Goal: Information Seeking & Learning: Learn about a topic

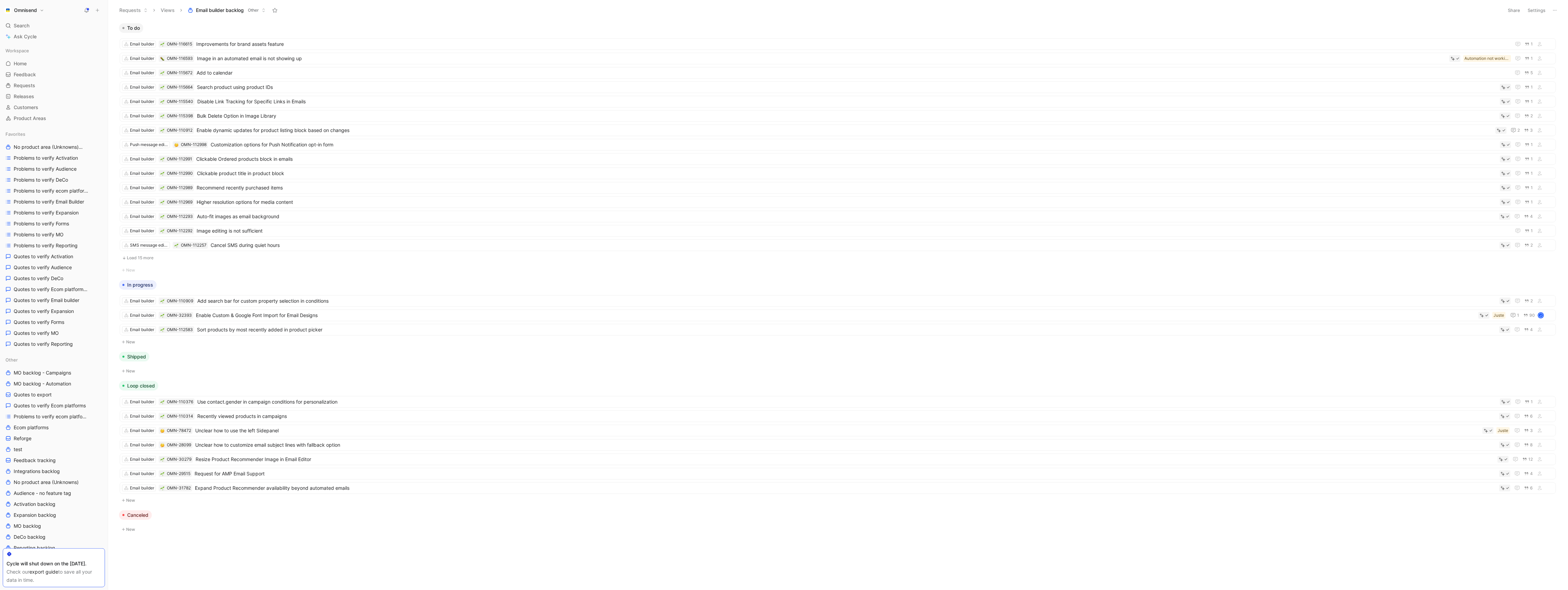
click at [147, 261] on button "Load 15 more" at bounding box center [837, 258] width 1436 height 8
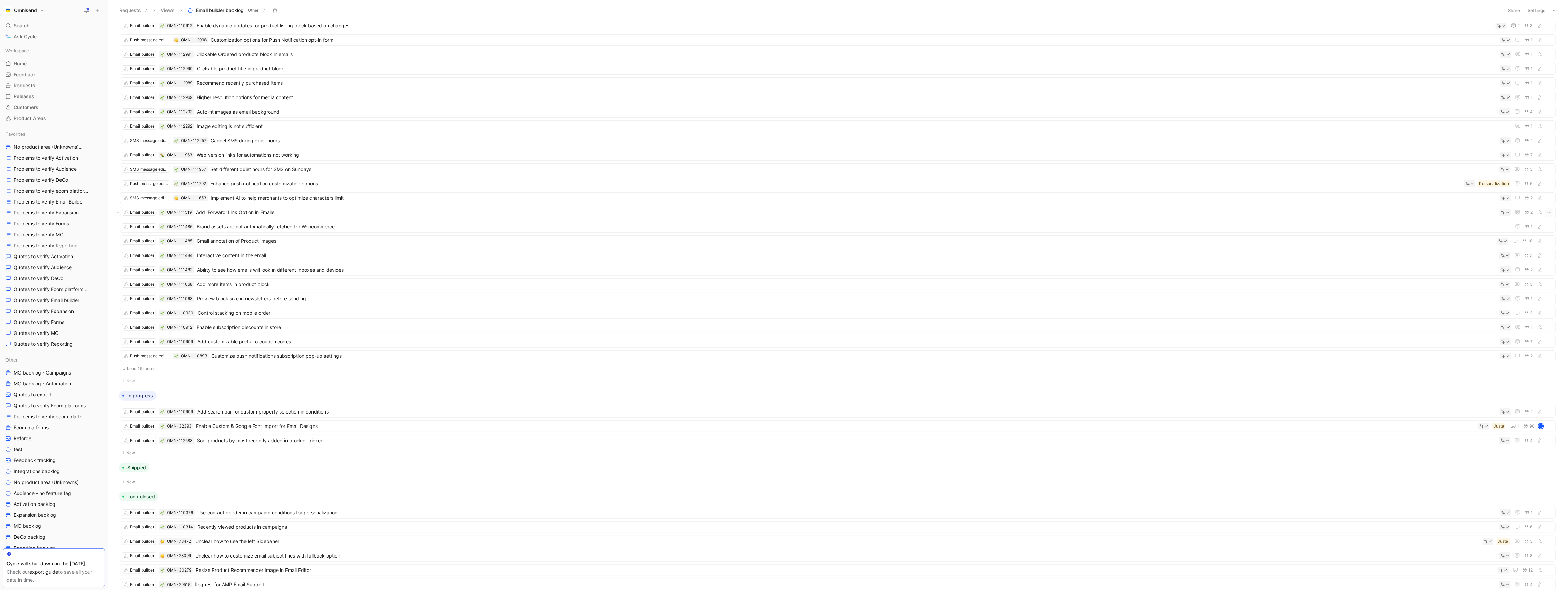
scroll to position [206, 0]
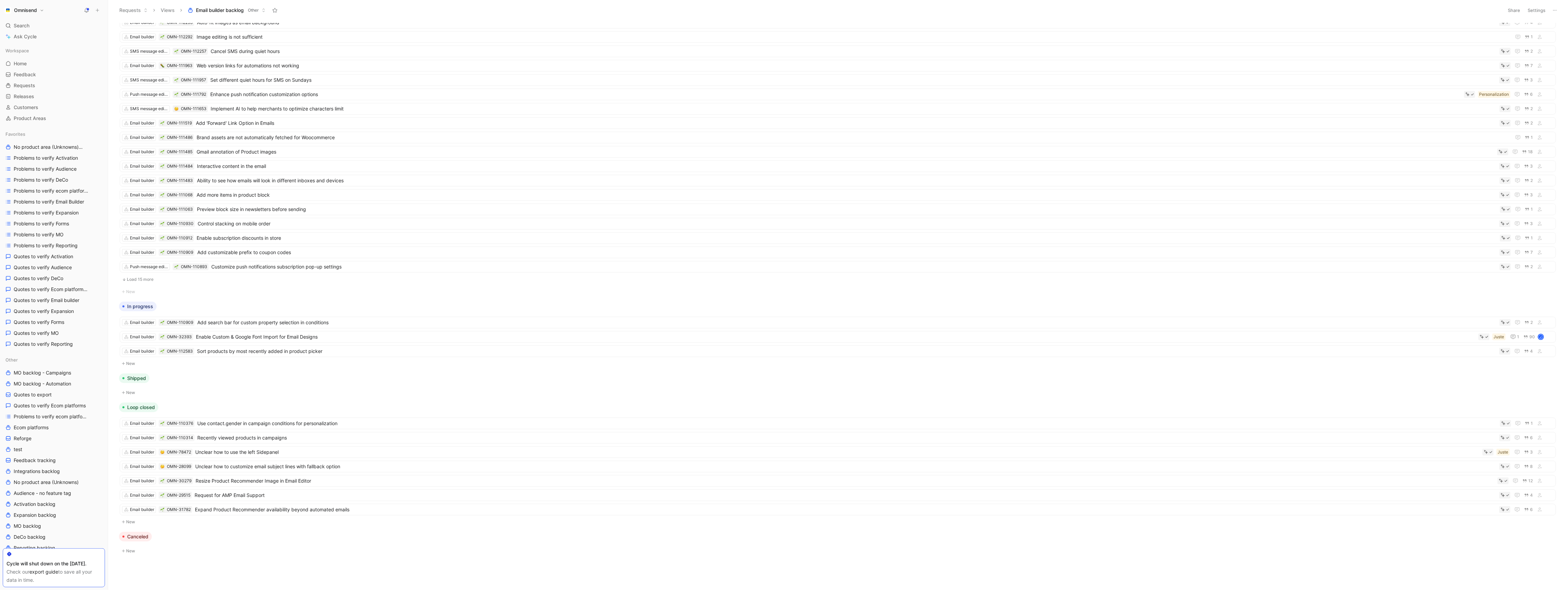
click at [149, 275] on button "Load 15 more" at bounding box center [837, 279] width 1436 height 8
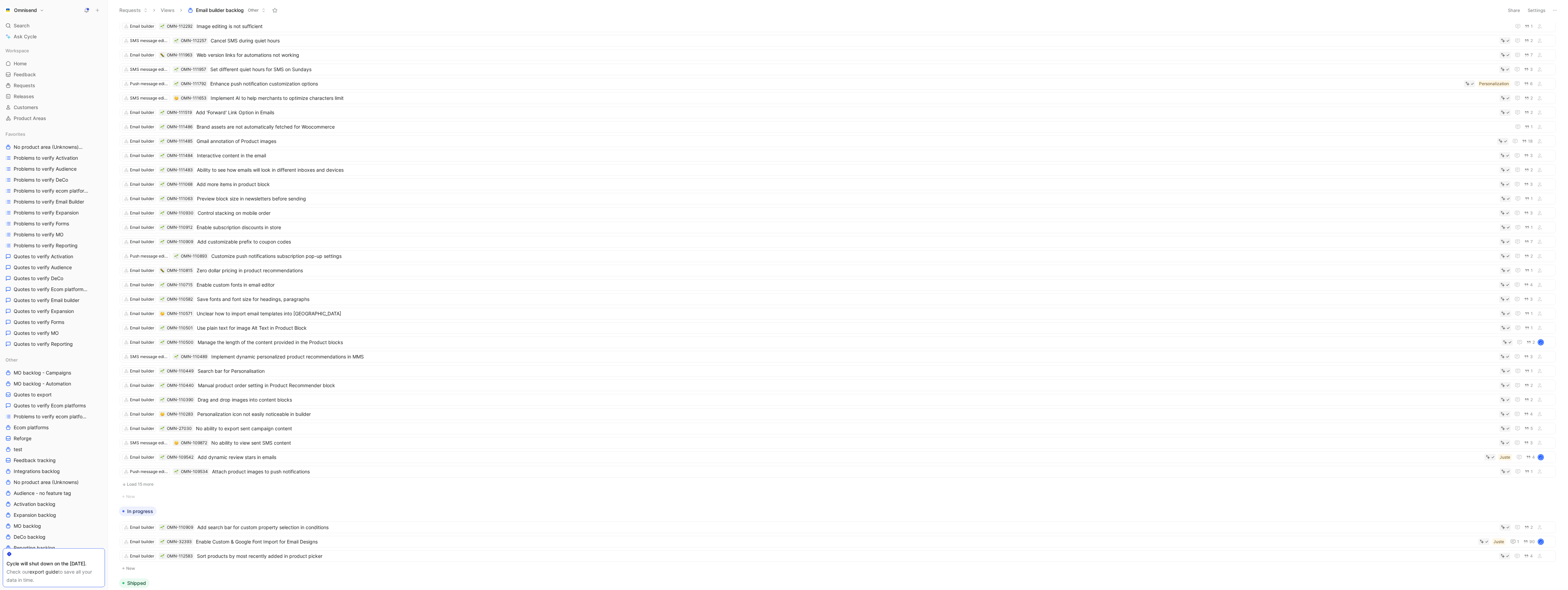
scroll to position [424, 0]
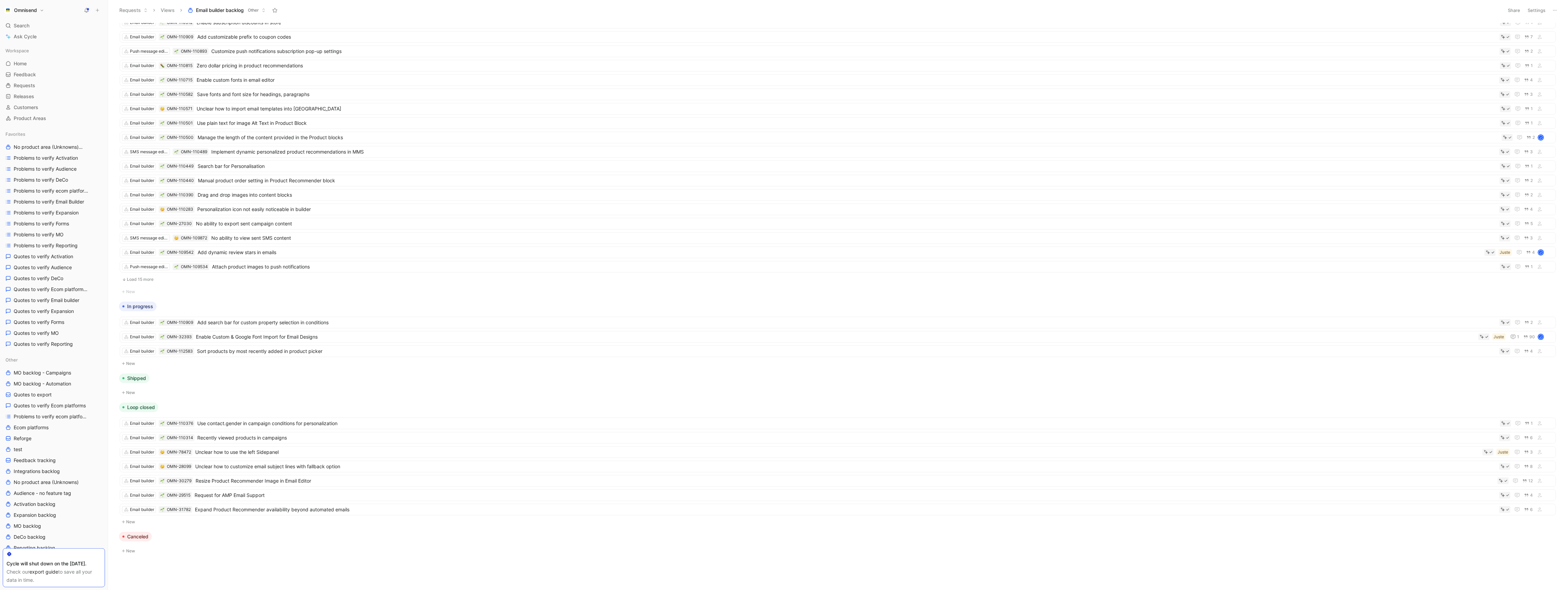
click at [156, 275] on button "Load 15 more" at bounding box center [837, 279] width 1436 height 8
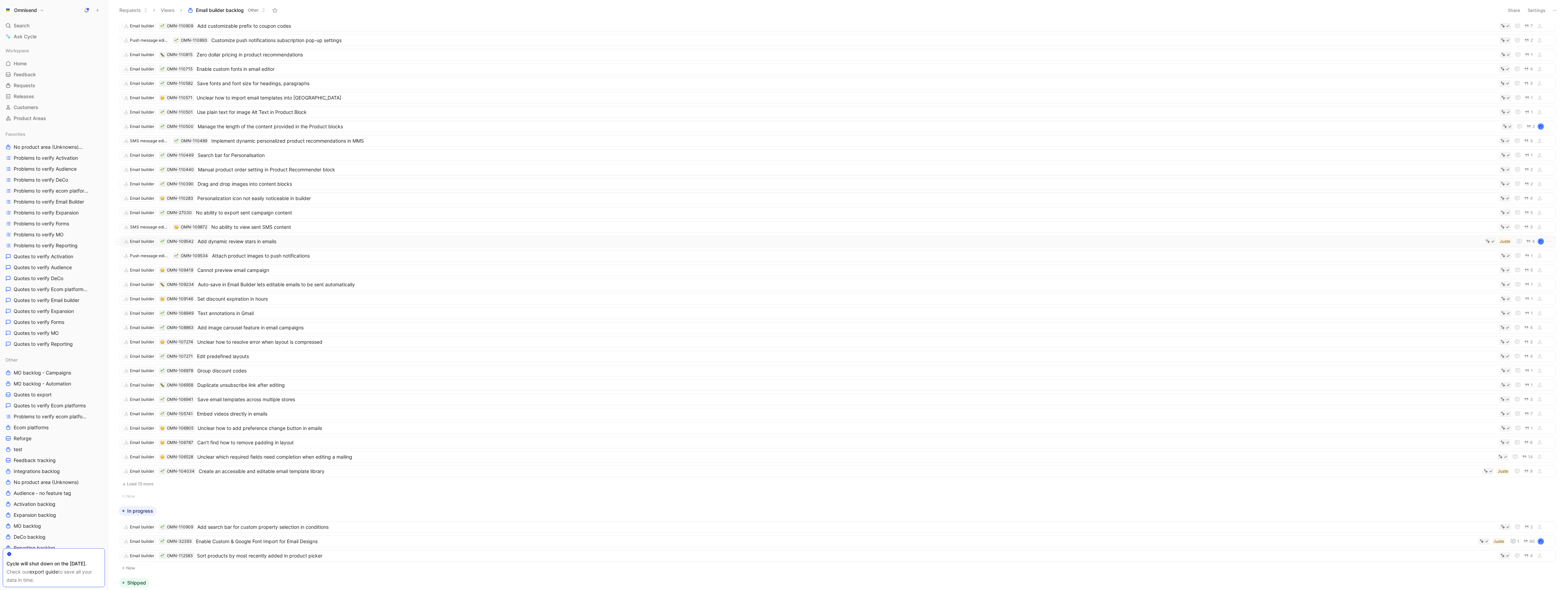
scroll to position [643, 0]
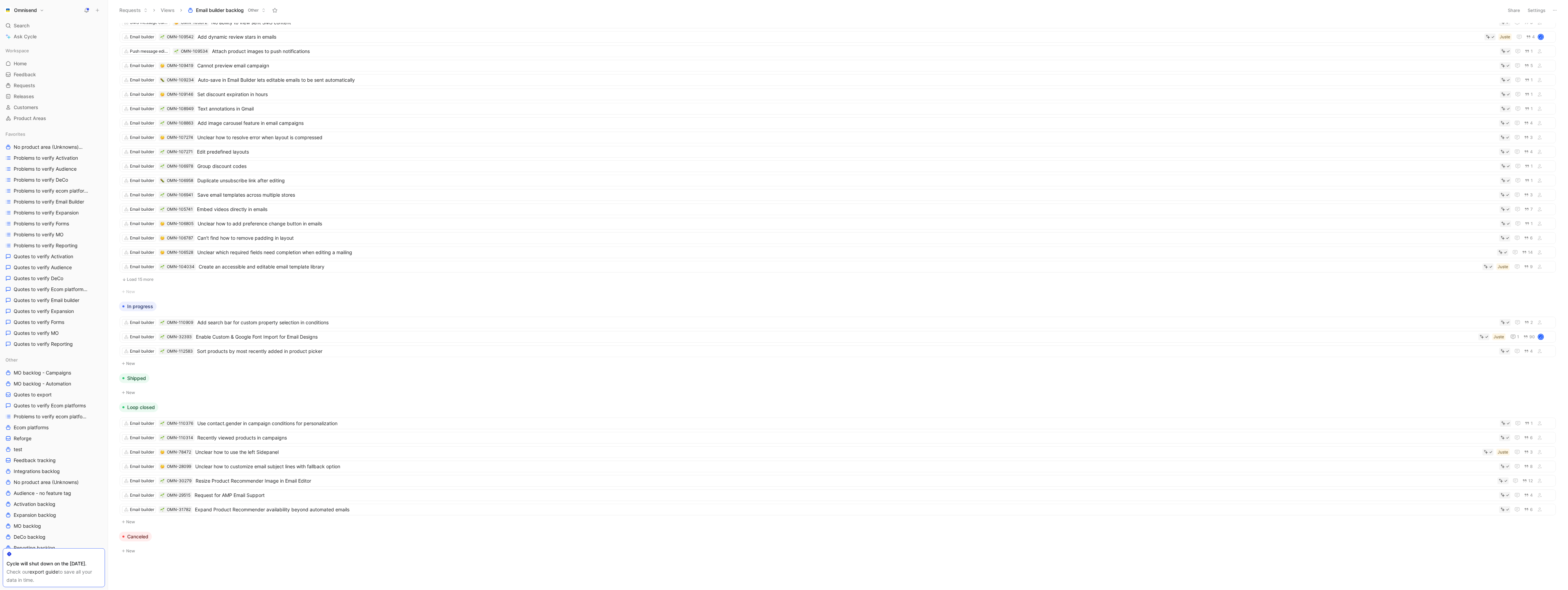
click at [144, 276] on button "Load 15 more" at bounding box center [837, 279] width 1436 height 8
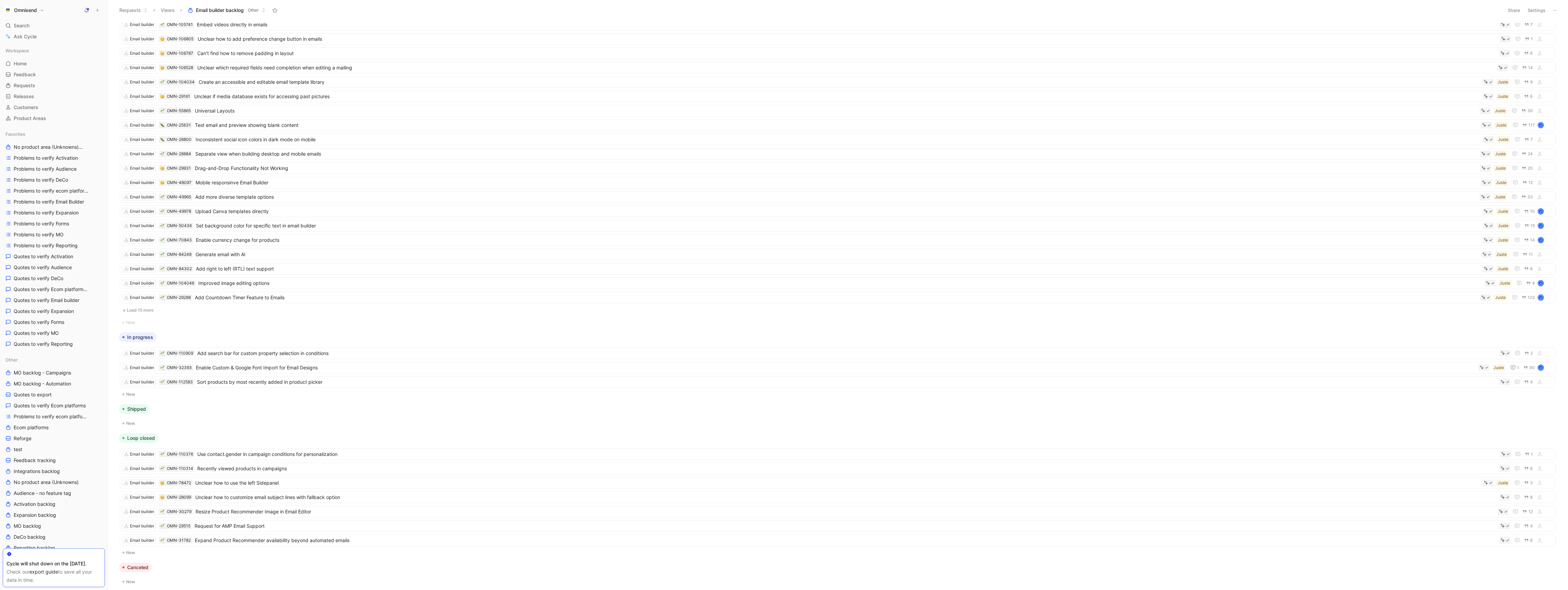
scroll to position [822, 0]
click at [146, 312] on button "Load 15 more" at bounding box center [837, 308] width 1436 height 8
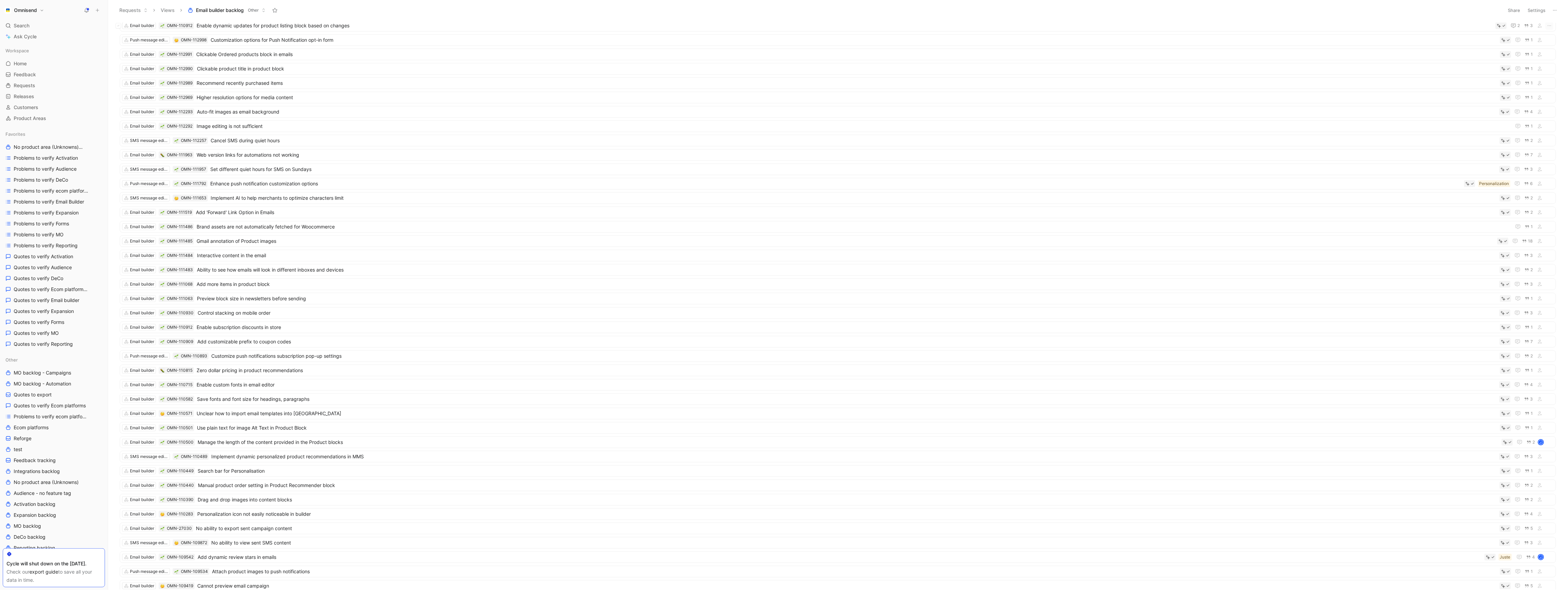
scroll to position [0, 0]
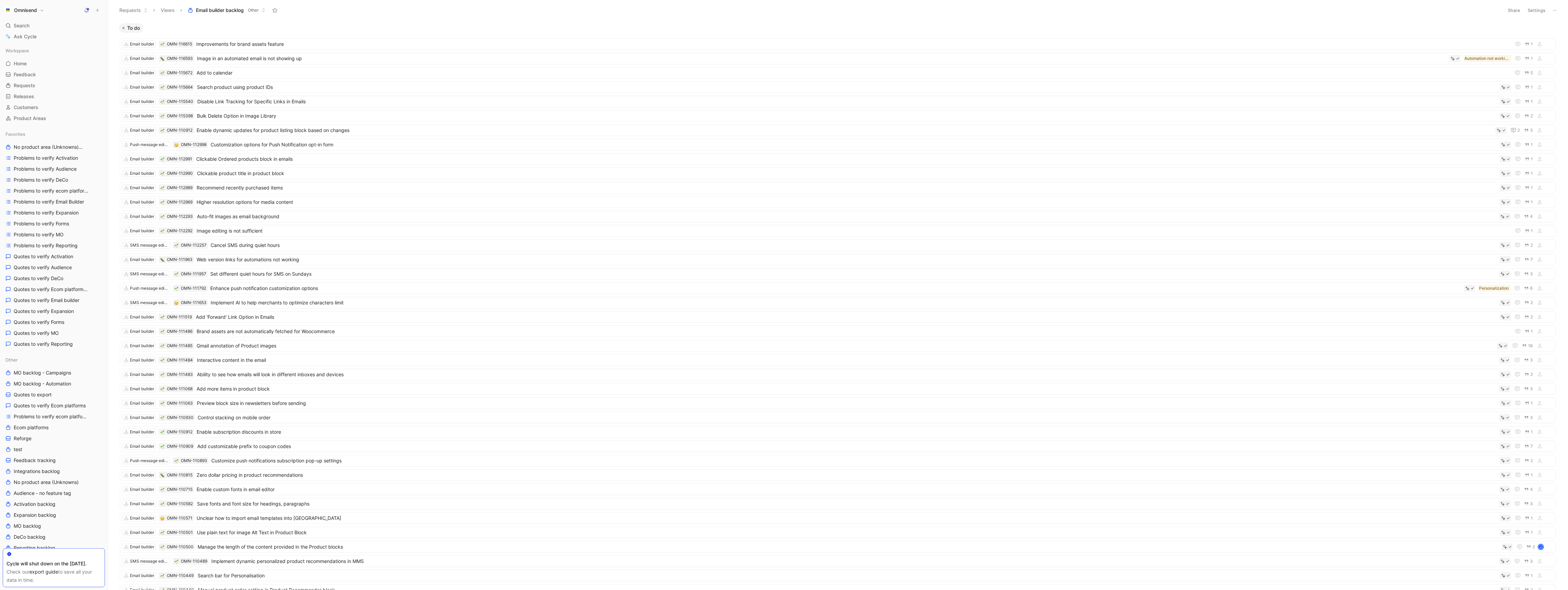
click at [1540, 8] on button "Settings" at bounding box center [1537, 11] width 24 height 10
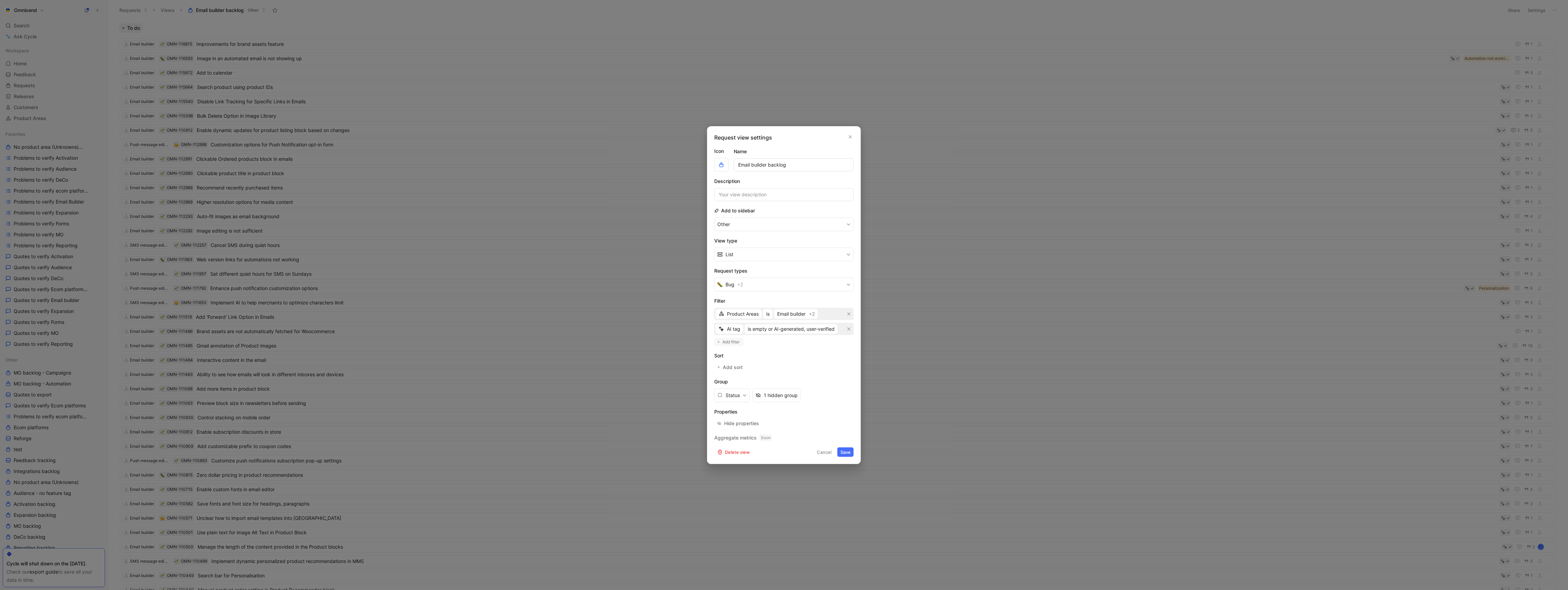
click at [736, 344] on span "Add filter" at bounding box center [731, 342] width 17 height 7
click at [738, 335] on span "Creator" at bounding box center [735, 336] width 17 height 8
click at [741, 370] on span "Status" at bounding box center [733, 371] width 14 height 6
click at [761, 341] on div "Status is Select statuses" at bounding box center [784, 336] width 139 height 12
click at [754, 341] on div "Status is Select statuses" at bounding box center [784, 336] width 139 height 12
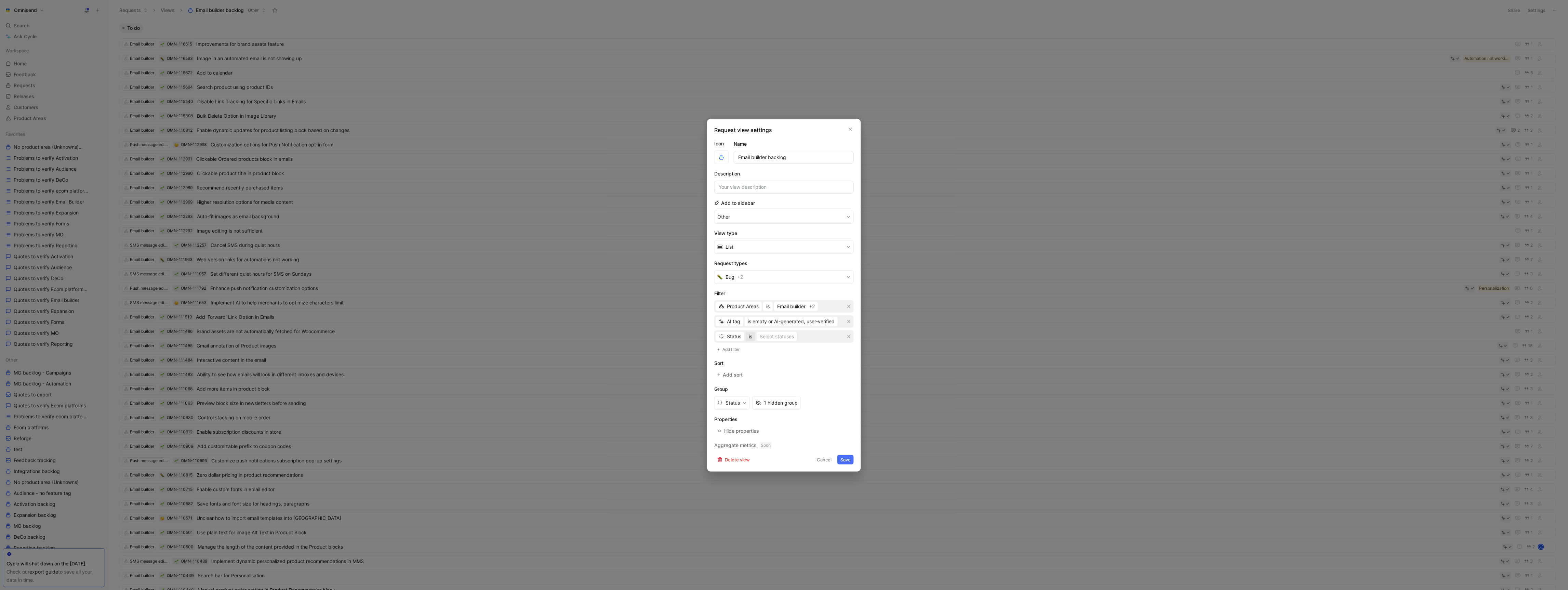
click at [750, 340] on span "is" at bounding box center [750, 336] width 3 height 8
click at [755, 364] on span "is not" at bounding box center [755, 360] width 12 height 6
click at [785, 340] on div "Select statuses" at bounding box center [784, 336] width 34 height 8
click at [850, 431] on div at bounding box center [852, 430] width 5 height 5
click at [850, 420] on div at bounding box center [852, 420] width 5 height 5
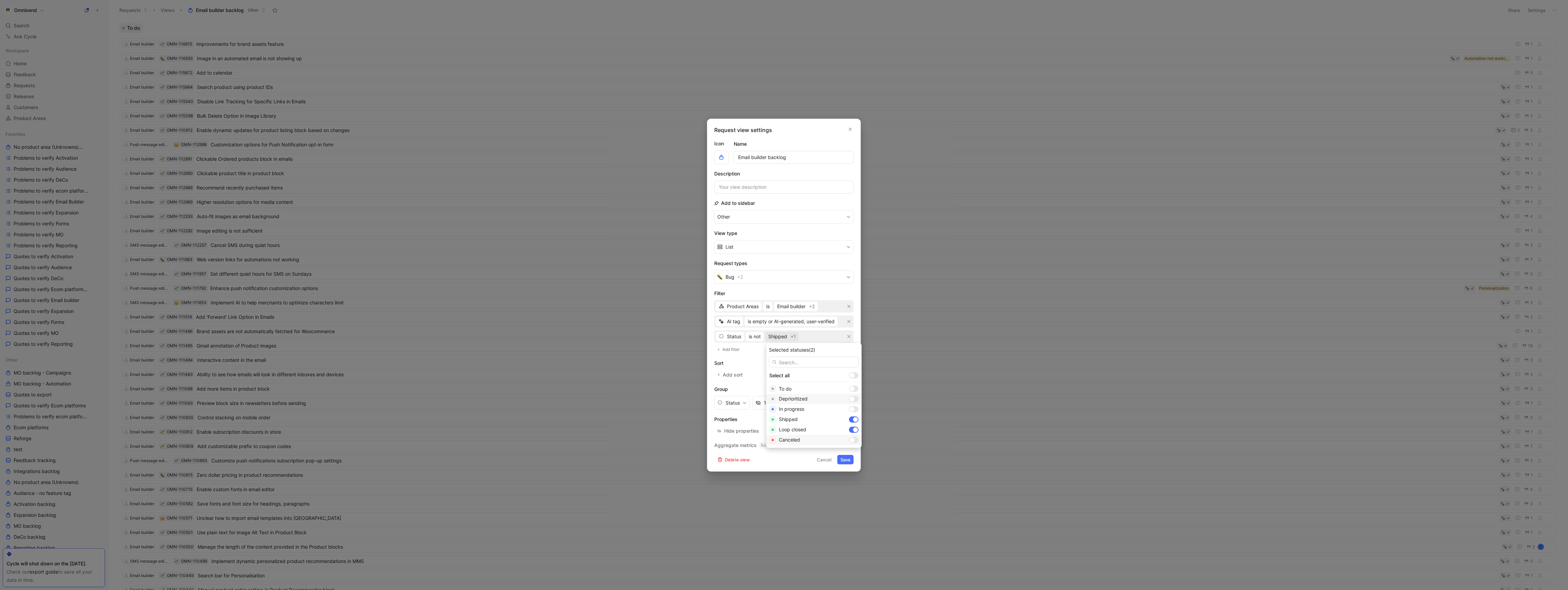
click at [850, 441] on div at bounding box center [852, 440] width 5 height 5
click at [852, 129] on button "button" at bounding box center [850, 129] width 7 height 7
click at [852, 129] on span "Enable dynamic updates for product listing block based on changes" at bounding box center [844, 130] width 1296 height 8
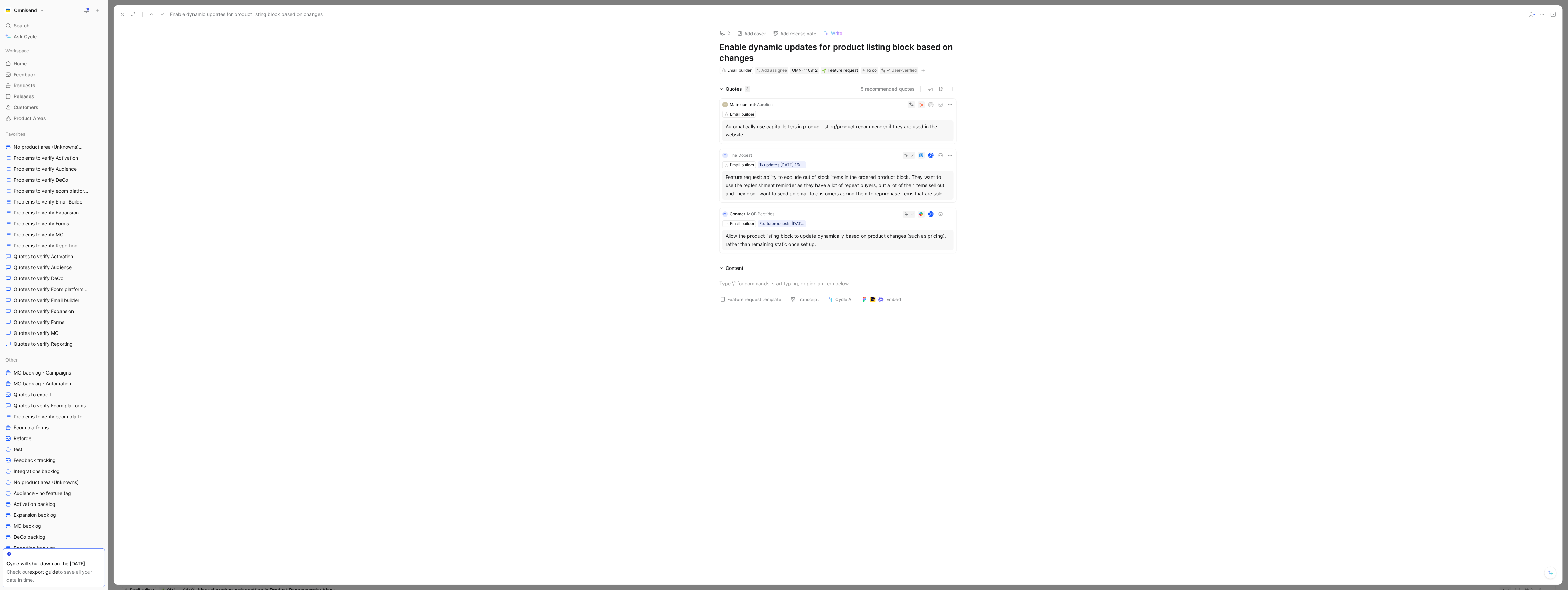
click at [130, 15] on button at bounding box center [133, 15] width 10 height 10
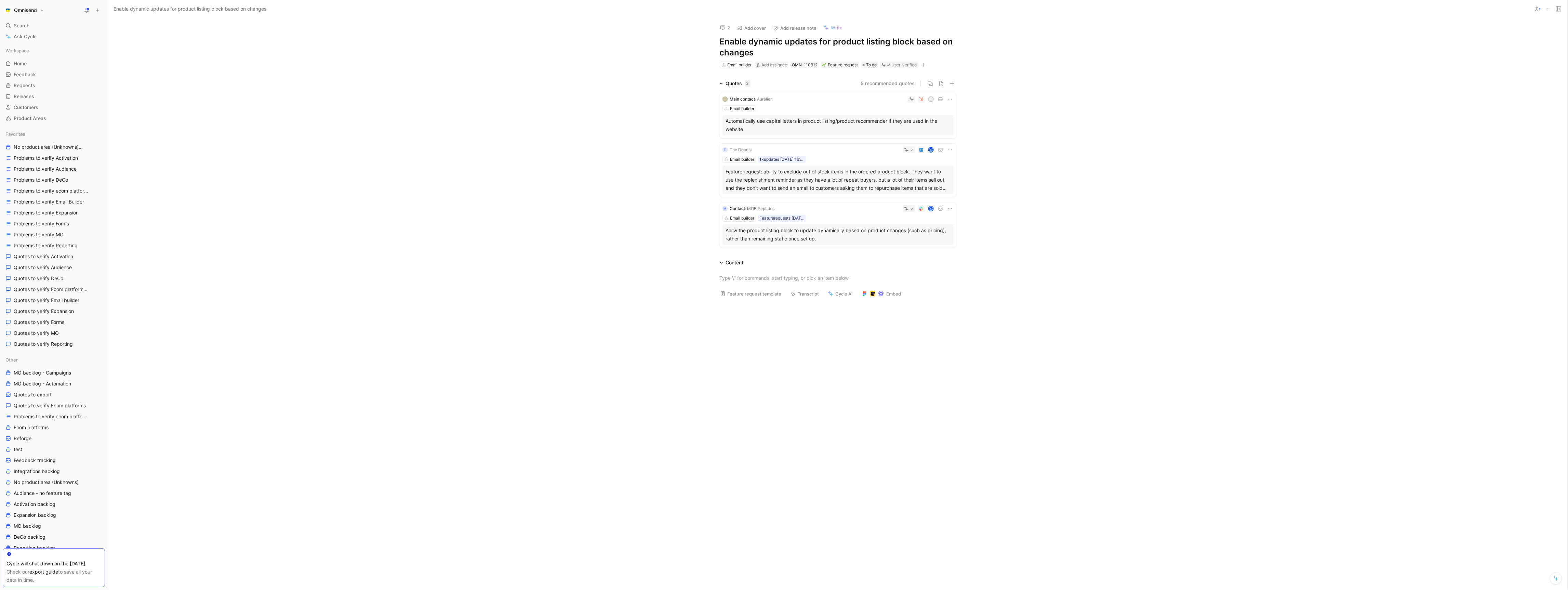
click at [130, 8] on span "Enable dynamic updates for product listing block based on changes" at bounding box center [190, 9] width 152 height 8
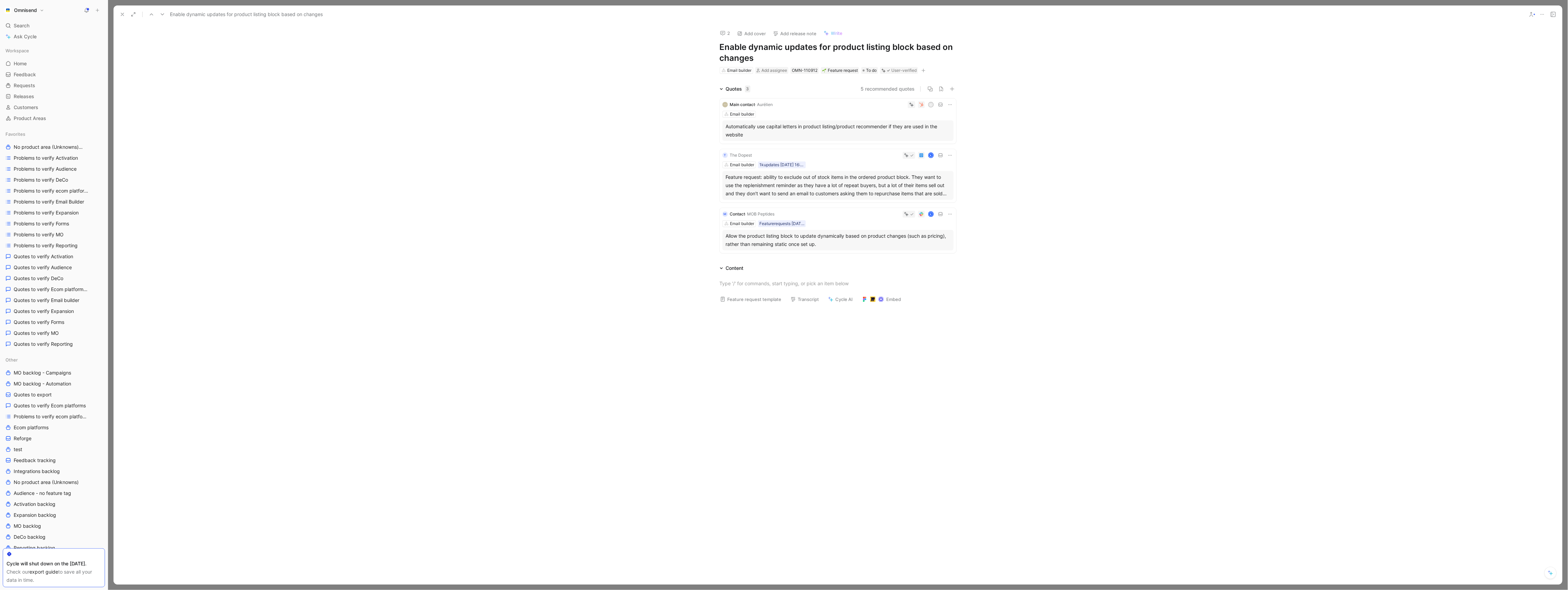
click at [124, 16] on icon at bounding box center [122, 14] width 6 height 6
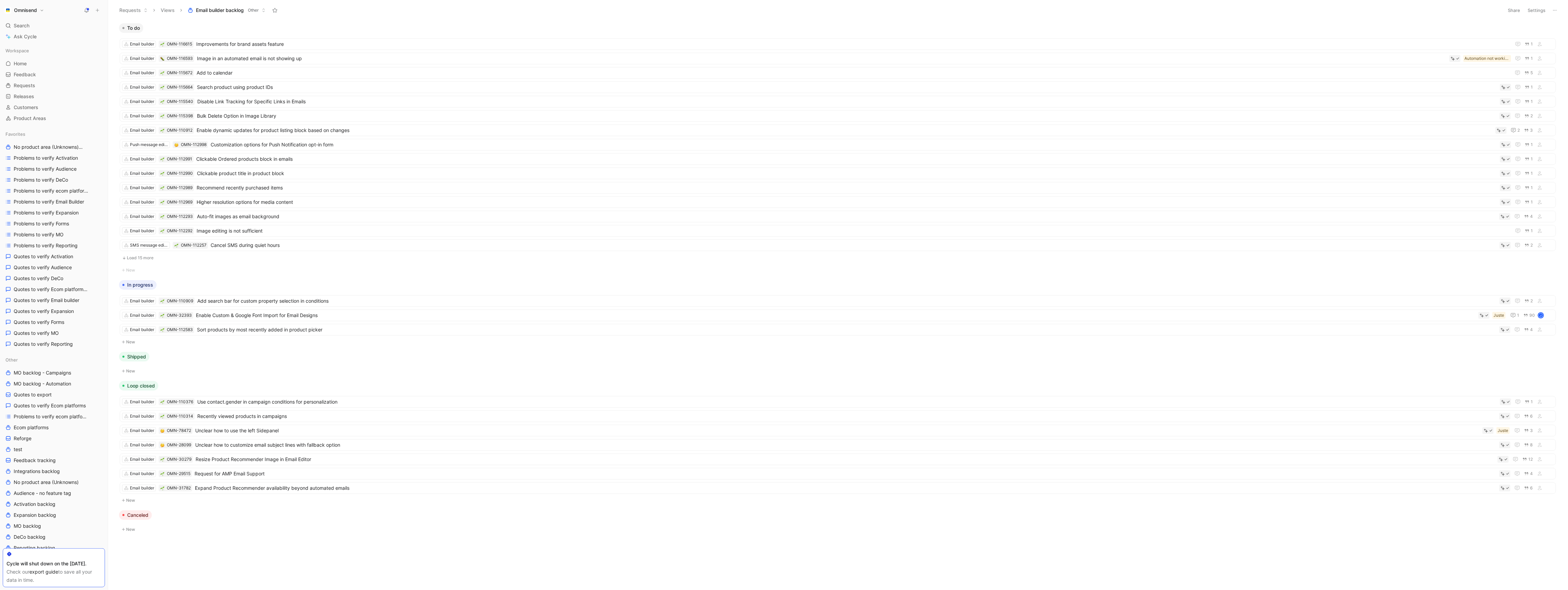
click at [1555, 7] on icon at bounding box center [1555, 10] width 6 height 6
click at [1538, 34] on div "Export in CSV" at bounding box center [1532, 35] width 51 height 8
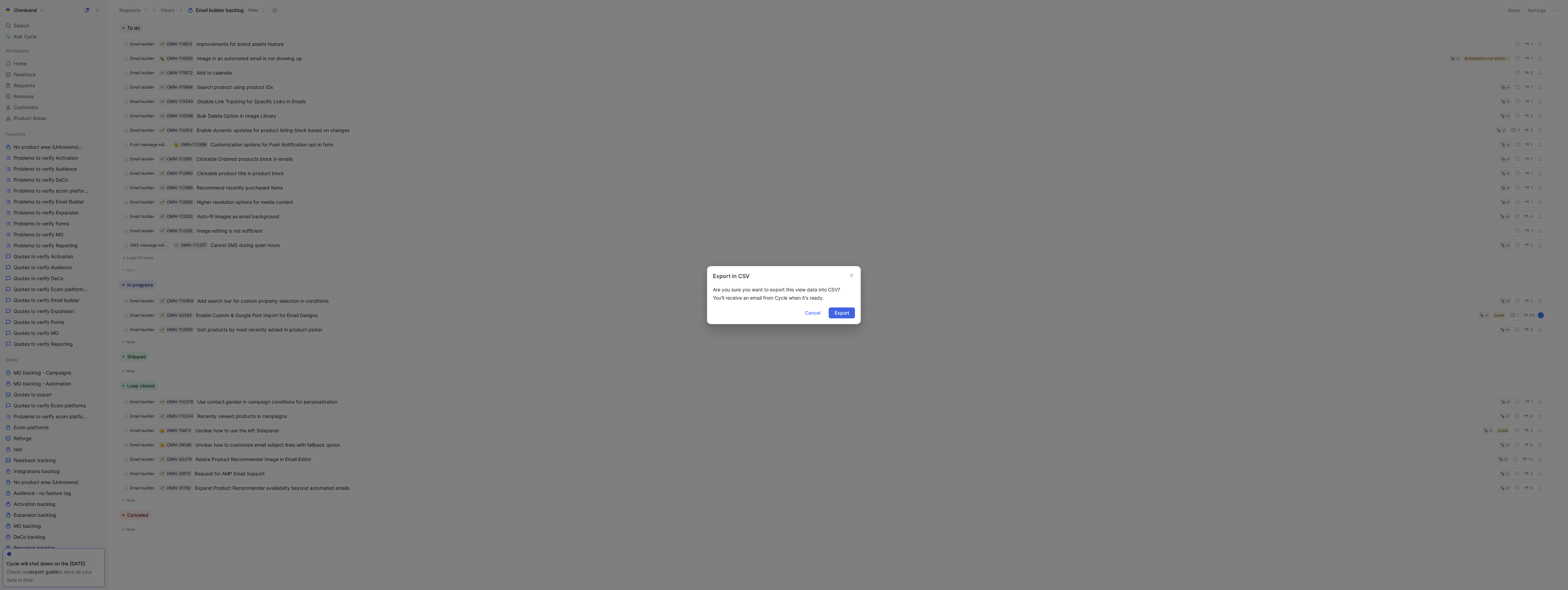
click at [847, 316] on span "Export" at bounding box center [842, 313] width 15 height 8
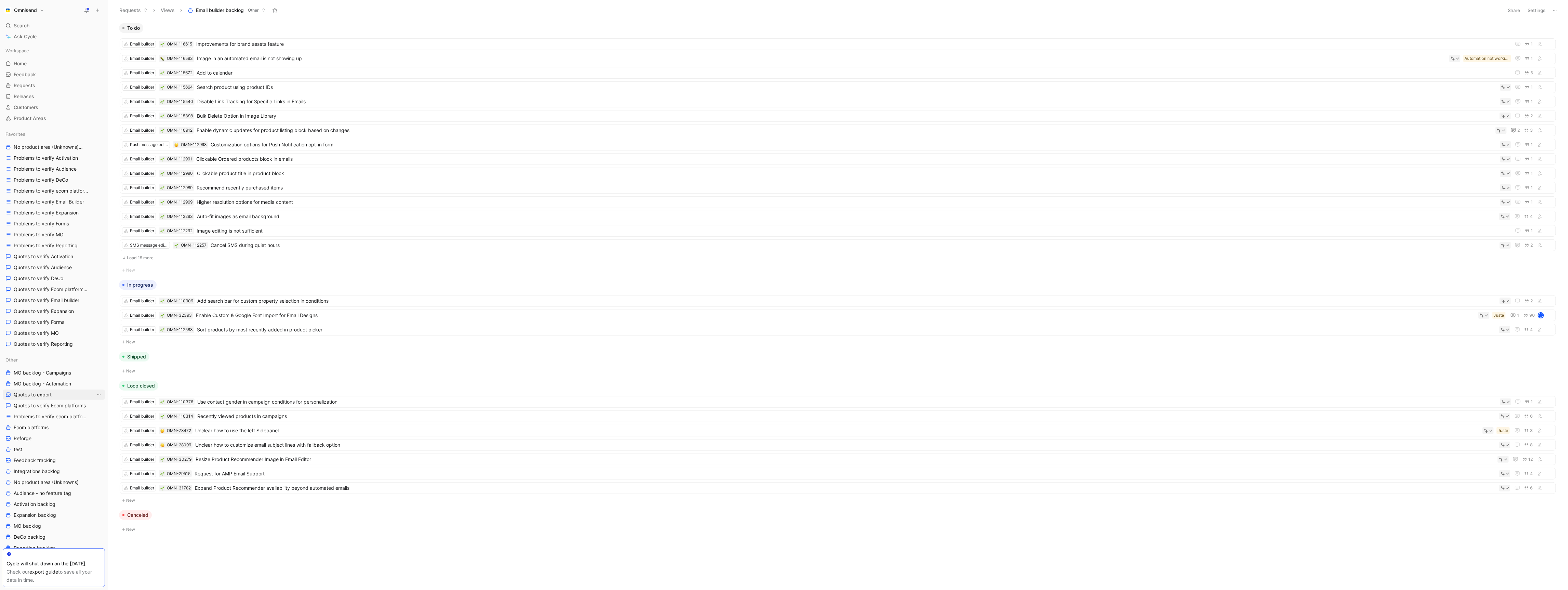
click at [49, 393] on span "Quotes to export" at bounding box center [33, 394] width 38 height 7
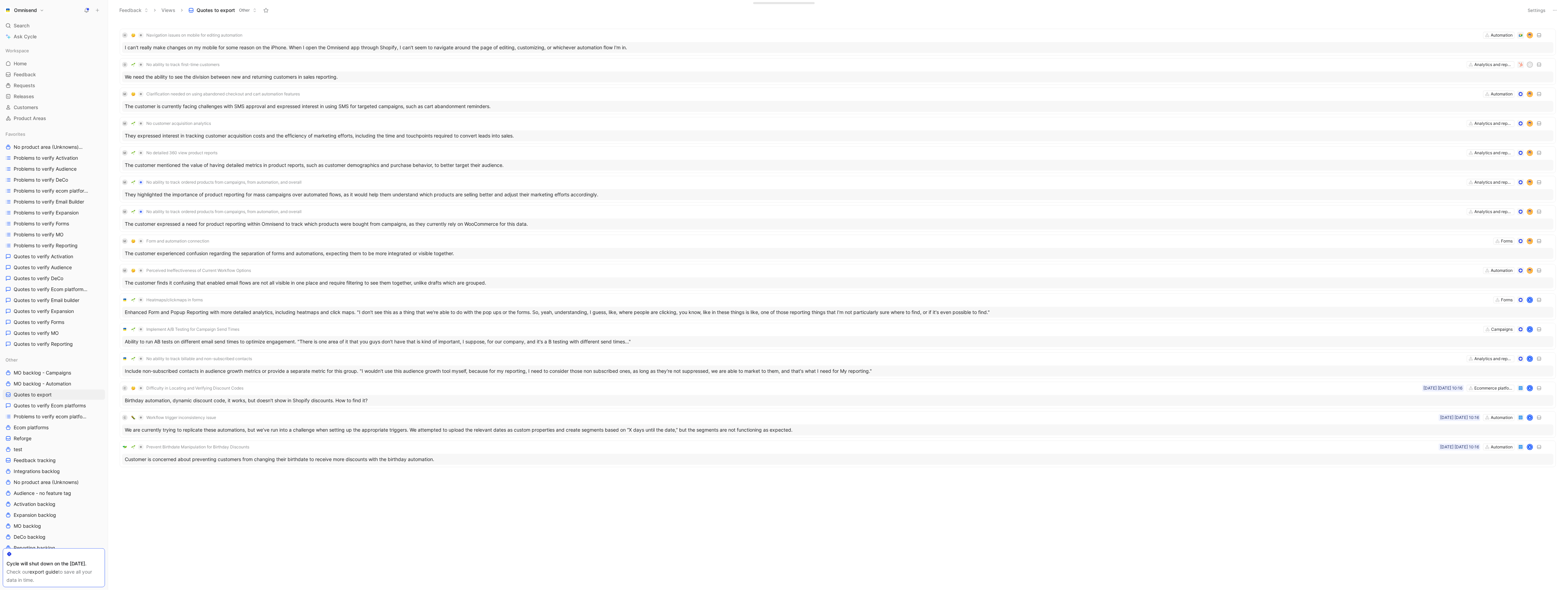
click at [1528, 12] on button "Settings" at bounding box center [1537, 11] width 24 height 10
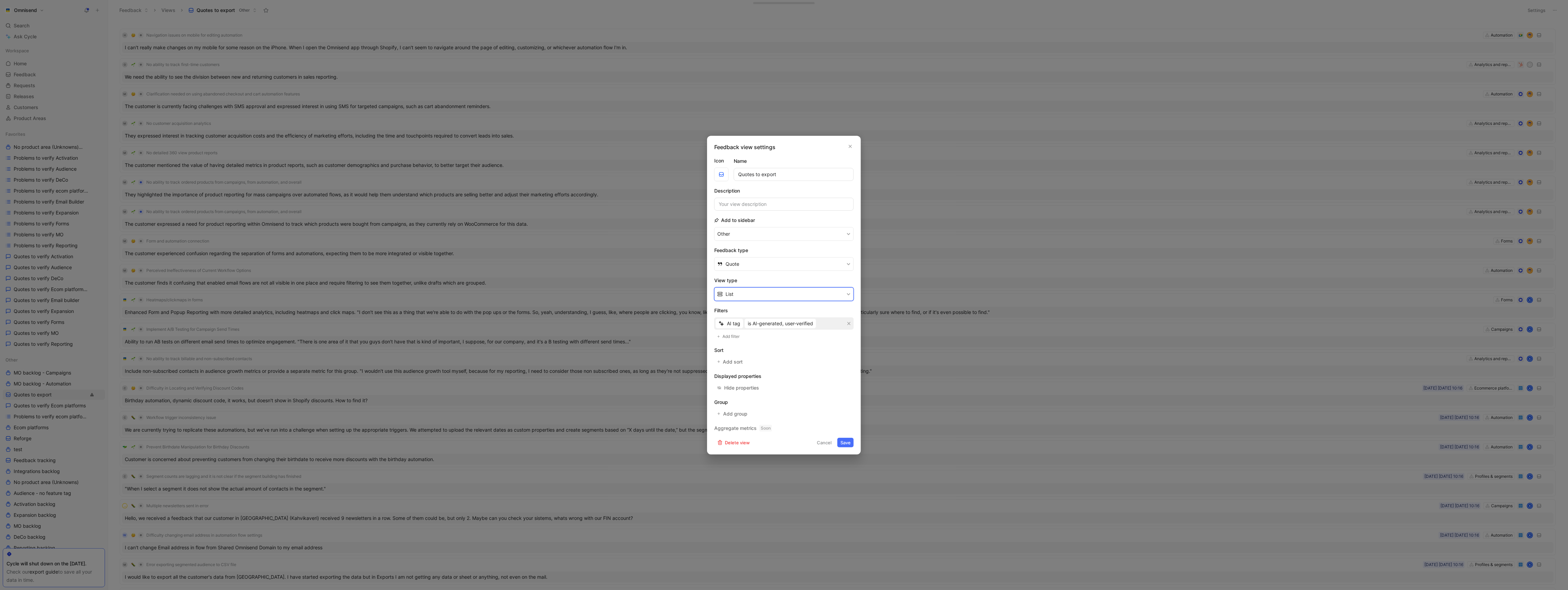
click at [760, 298] on button "List" at bounding box center [784, 294] width 139 height 14
click at [733, 338] on span "Add filter" at bounding box center [731, 336] width 17 height 7
click at [736, 331] on span "Creator" at bounding box center [735, 331] width 17 height 8
click at [849, 315] on icon "button" at bounding box center [849, 316] width 3 height 3
click at [741, 323] on span "Creator" at bounding box center [735, 324] width 17 height 8
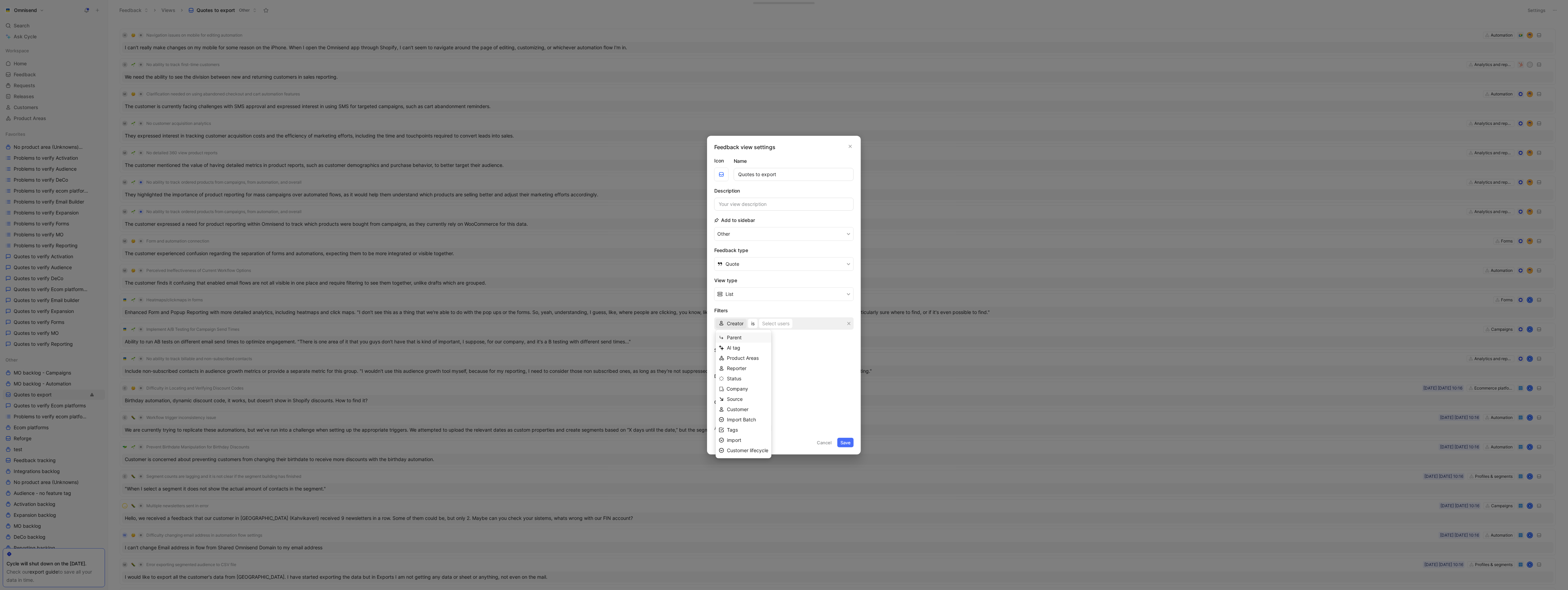
click at [745, 339] on div "Parent" at bounding box center [747, 337] width 41 height 8
click at [741, 324] on span "Parent" at bounding box center [734, 324] width 15 height 8
click at [774, 323] on div "Select parent" at bounding box center [775, 324] width 30 height 8
click at [733, 328] on div "Parent is Select parent" at bounding box center [784, 323] width 139 height 12
click at [739, 324] on span "Parent" at bounding box center [734, 324] width 15 height 8
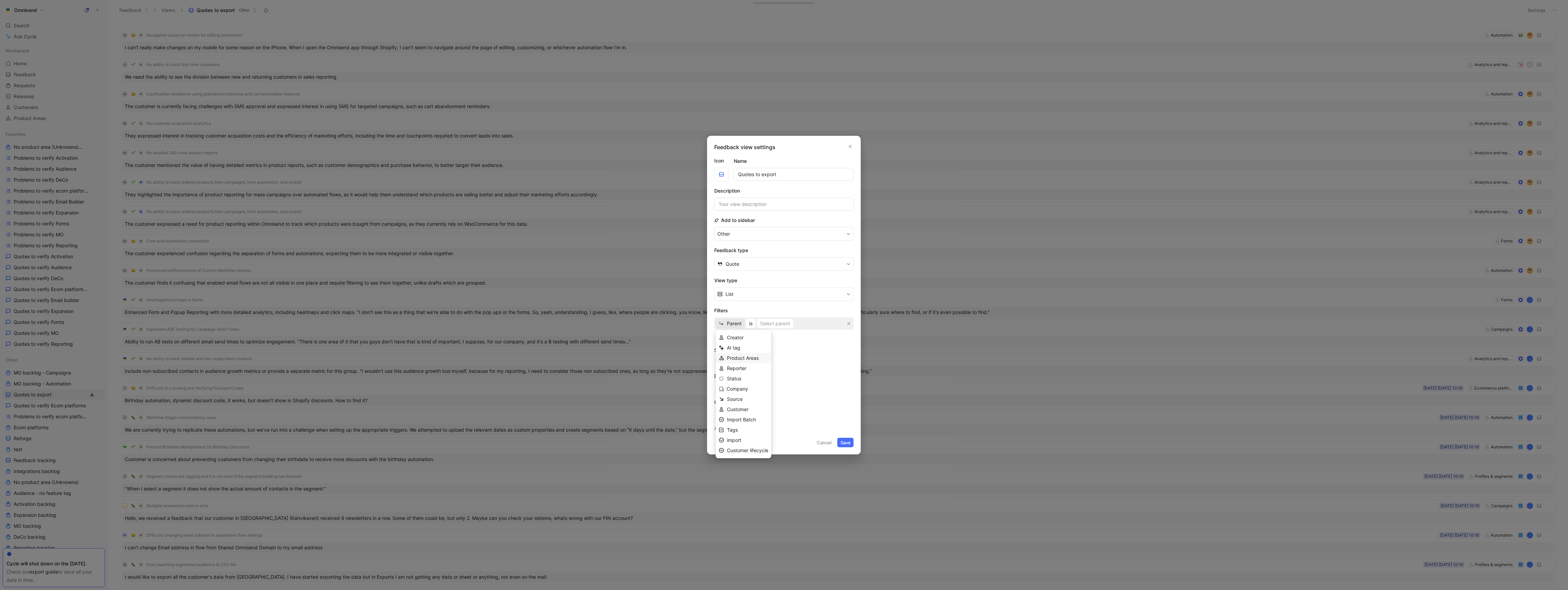
click at [747, 359] on span "Product Areas" at bounding box center [742, 357] width 31 height 6
click at [785, 322] on div "Selected Product Areas" at bounding box center [803, 324] width 53 height 8
click at [858, 377] on div at bounding box center [863, 375] width 10 height 6
click at [818, 350] on input "email" at bounding box center [823, 348] width 90 height 11
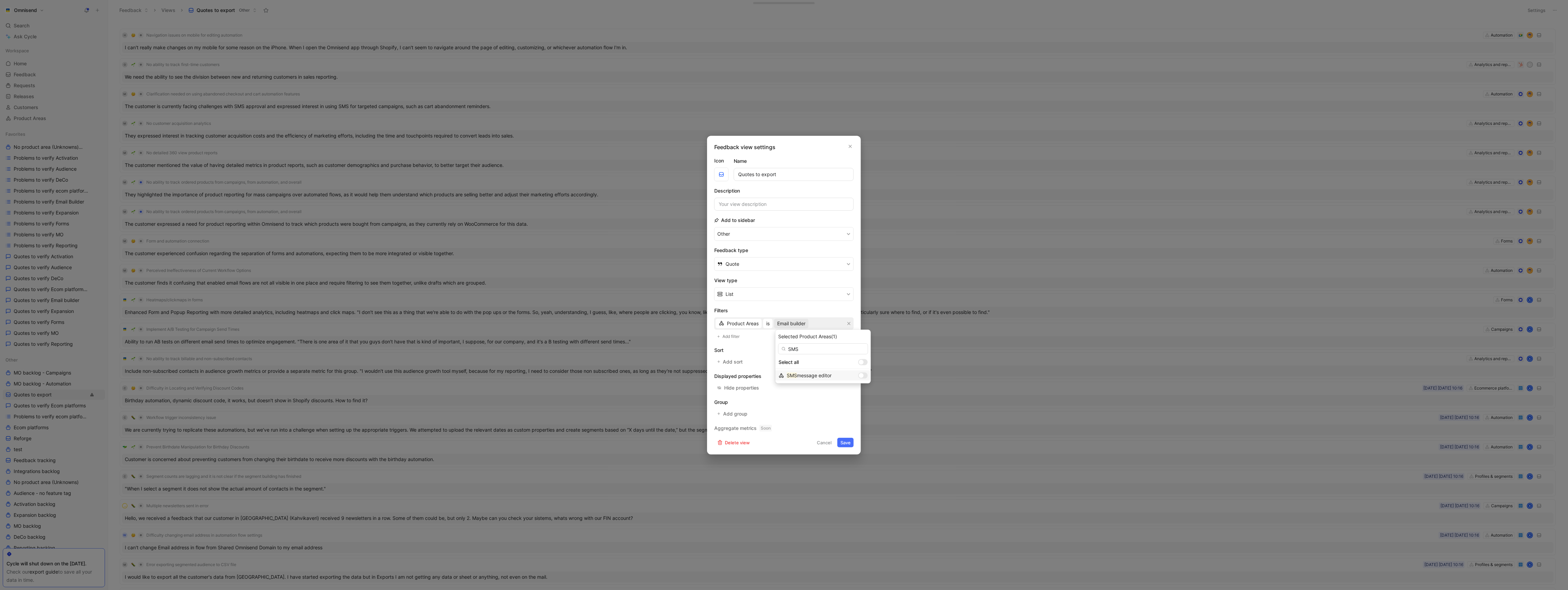
click at [859, 374] on div at bounding box center [861, 375] width 5 height 5
click at [819, 350] on input "SMS" at bounding box center [823, 348] width 90 height 11
type input "push"
click at [858, 377] on div at bounding box center [863, 375] width 10 height 6
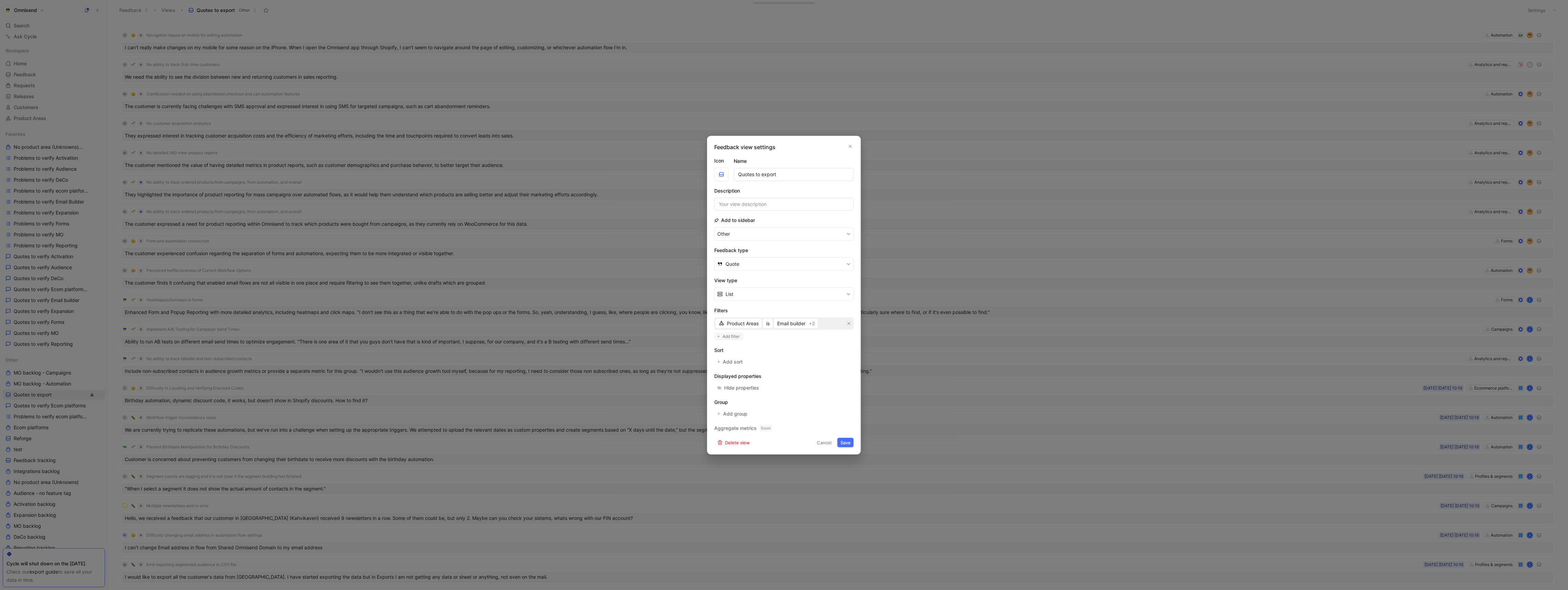
click at [731, 336] on span "Add filter" at bounding box center [731, 336] width 17 height 7
click at [739, 334] on span "Creator" at bounding box center [735, 331] width 17 height 8
click at [746, 377] on div "Status" at bounding box center [747, 376] width 41 height 8
click at [755, 332] on button "is" at bounding box center [750, 331] width 10 height 10
click at [759, 355] on span "is not" at bounding box center [755, 355] width 12 height 6
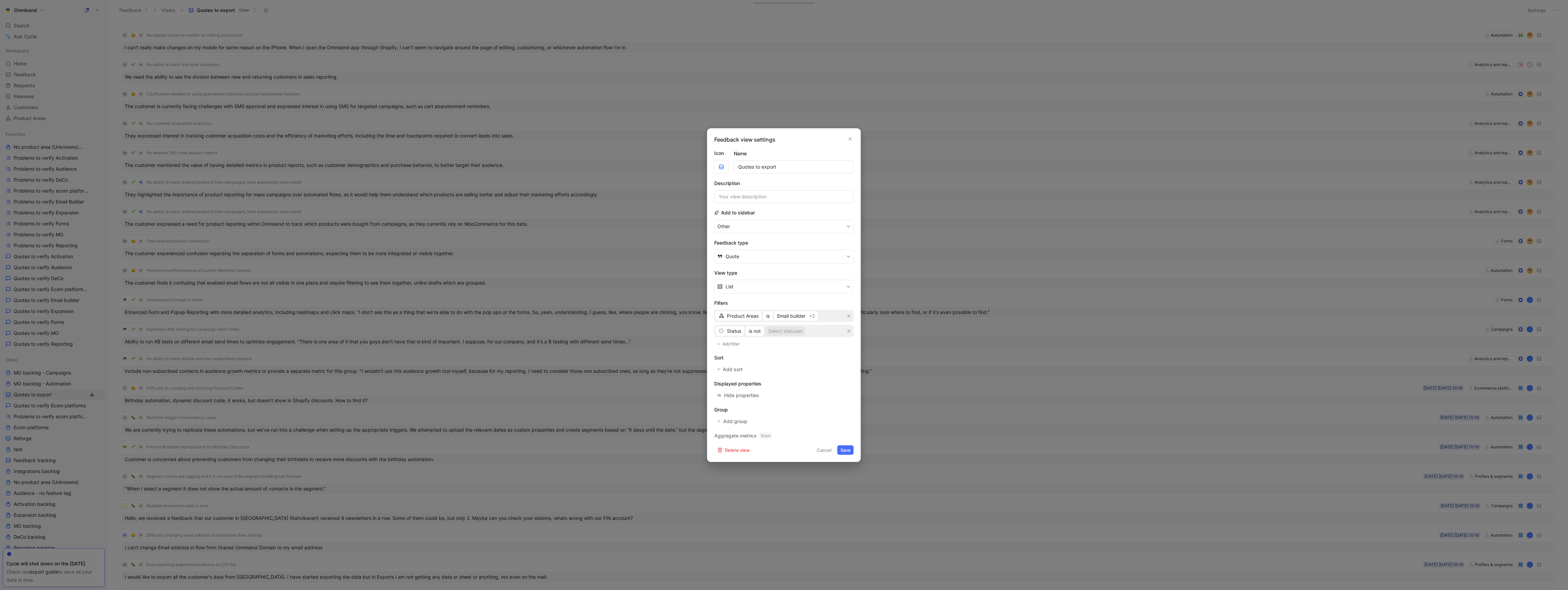
click at [784, 335] on button "Select statuses" at bounding box center [785, 331] width 41 height 10
click at [849, 437] on div at bounding box center [854, 434] width 10 height 6
click at [849, 425] on div at bounding box center [854, 424] width 10 height 6
click at [849, 411] on div at bounding box center [854, 413] width 10 height 6
click at [726, 347] on span "Add filter" at bounding box center [731, 344] width 17 height 7
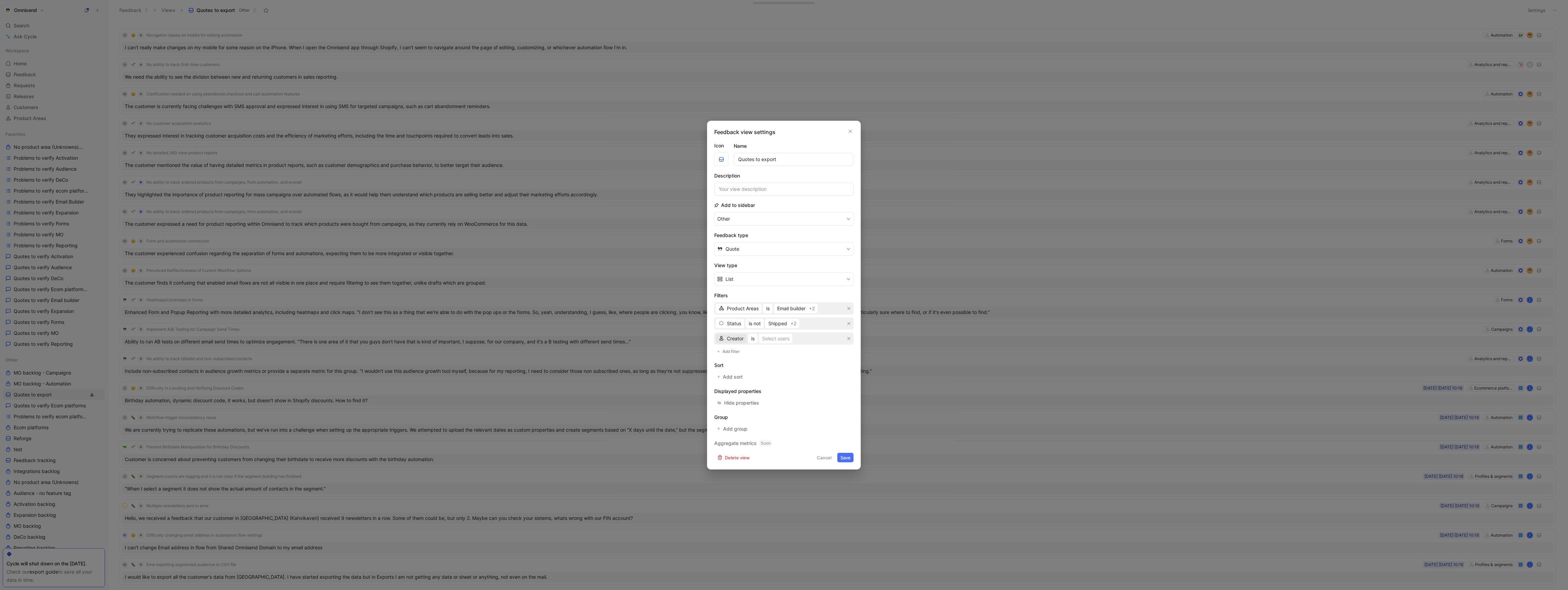
click at [731, 341] on span "Creator" at bounding box center [735, 339] width 17 height 8
click at [752, 366] on div "AI tag" at bounding box center [747, 363] width 41 height 8
click at [760, 341] on span "is AI-generated, not verified" at bounding box center [779, 339] width 63 height 8
click at [847, 340] on icon "button" at bounding box center [848, 338] width 4 height 4
click at [847, 452] on button "Save" at bounding box center [846, 450] width 17 height 10
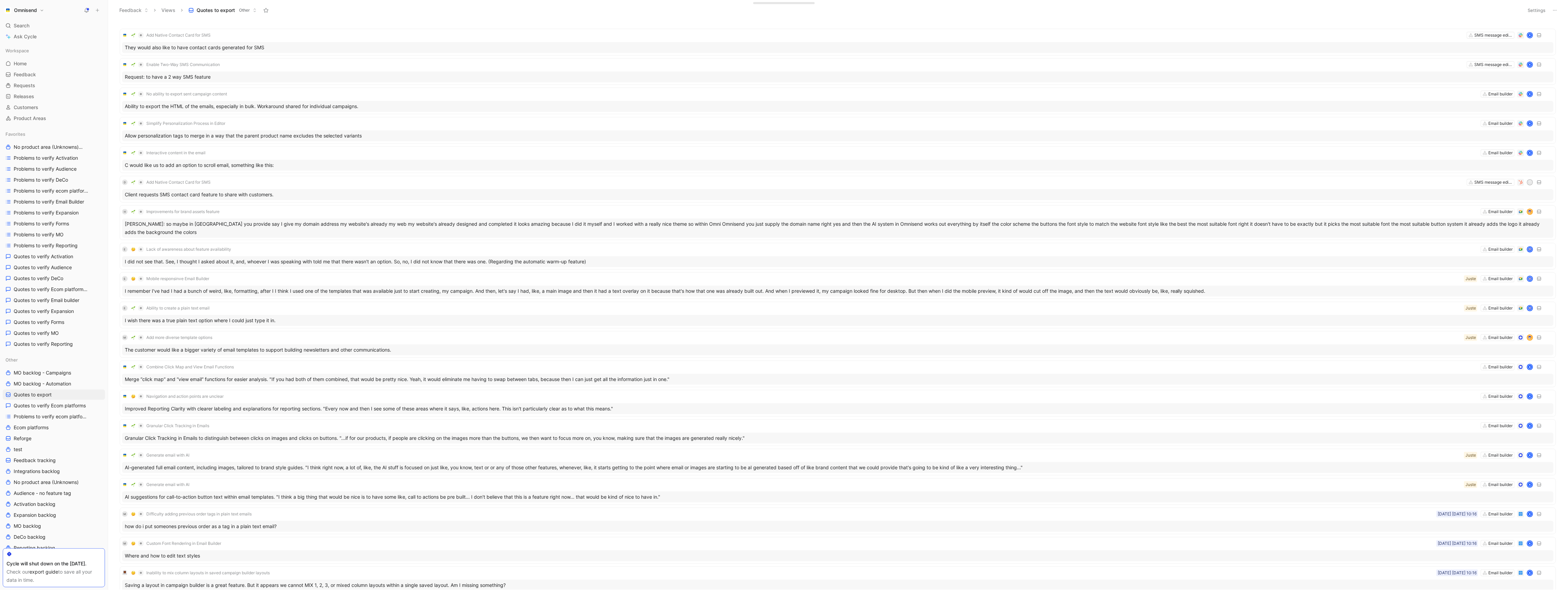
click at [441, 116] on ul "Add Native Contact Card for SMS SMS message editor K They would also like to ha…" at bounding box center [837, 476] width 1436 height 893
click at [443, 109] on div "Ability to export the HTML of the emails, especially in bulk. Workaround shared…" at bounding box center [837, 106] width 1431 height 11
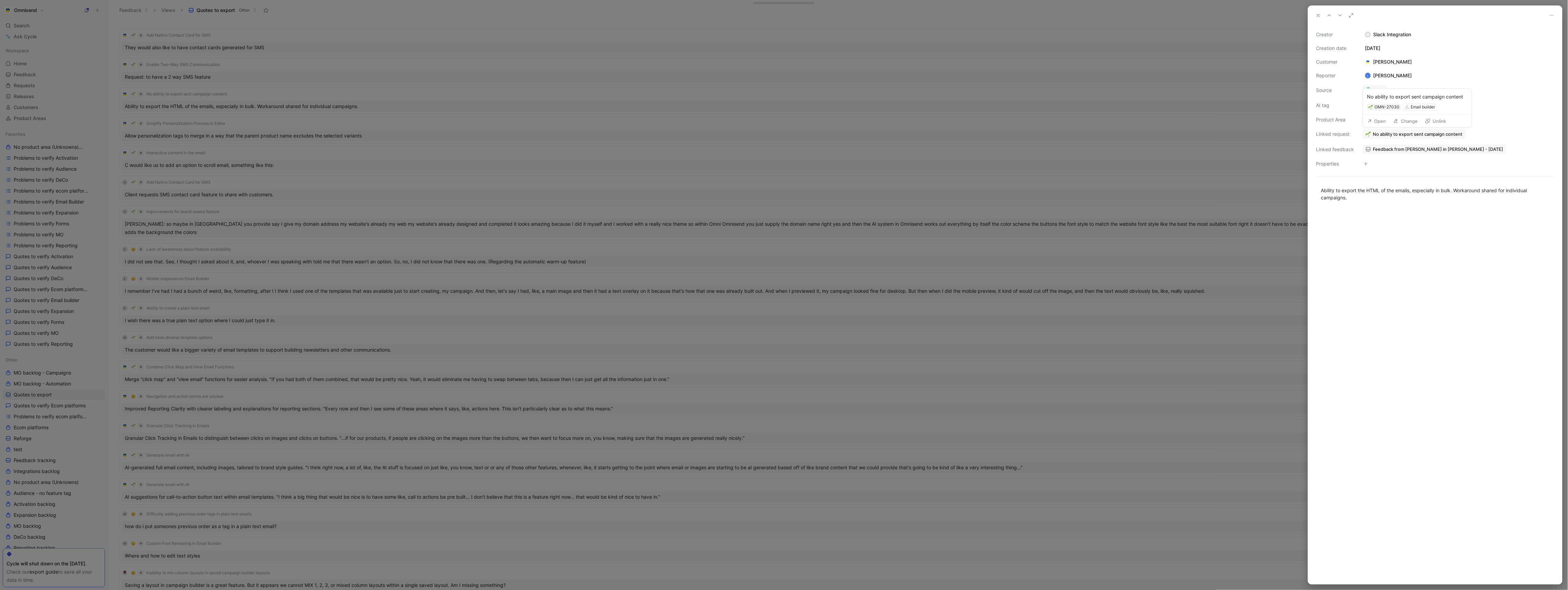
click at [1375, 123] on button "Open" at bounding box center [1377, 121] width 25 height 10
click at [609, 192] on div at bounding box center [784, 295] width 1568 height 590
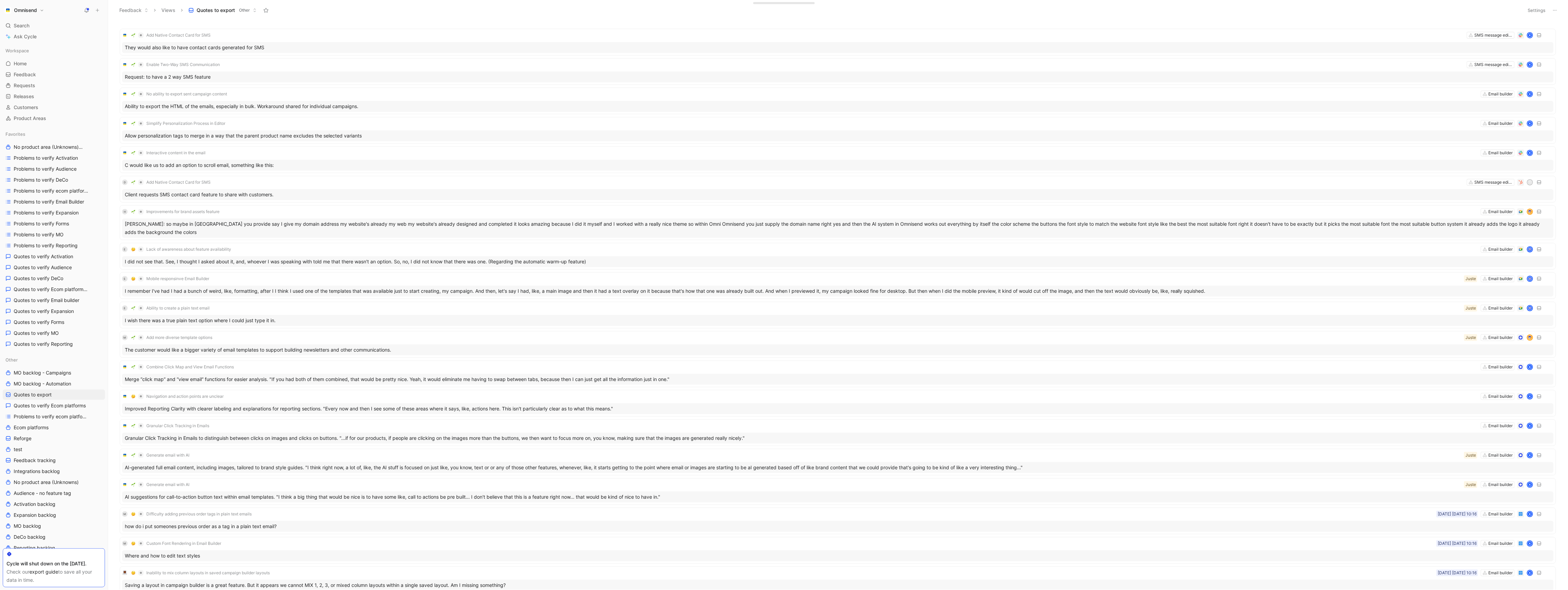
click at [1534, 11] on button "Settings" at bounding box center [1537, 11] width 24 height 10
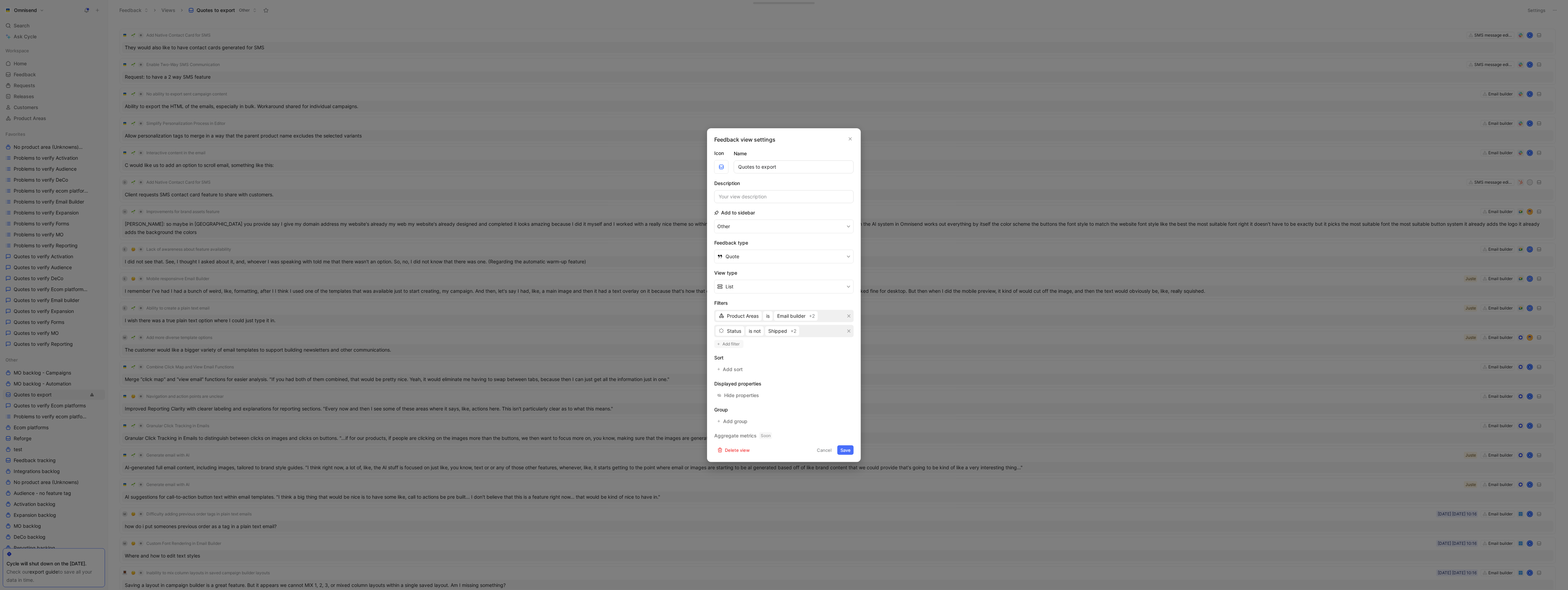
click at [736, 346] on span "Add filter" at bounding box center [731, 344] width 17 height 7
click at [737, 339] on span "Creator" at bounding box center [735, 339] width 17 height 8
click at [751, 352] on div "Parent" at bounding box center [747, 353] width 41 height 8
click at [756, 339] on button "is" at bounding box center [753, 339] width 10 height 10
click at [751, 343] on button "is" at bounding box center [751, 339] width 10 height 10
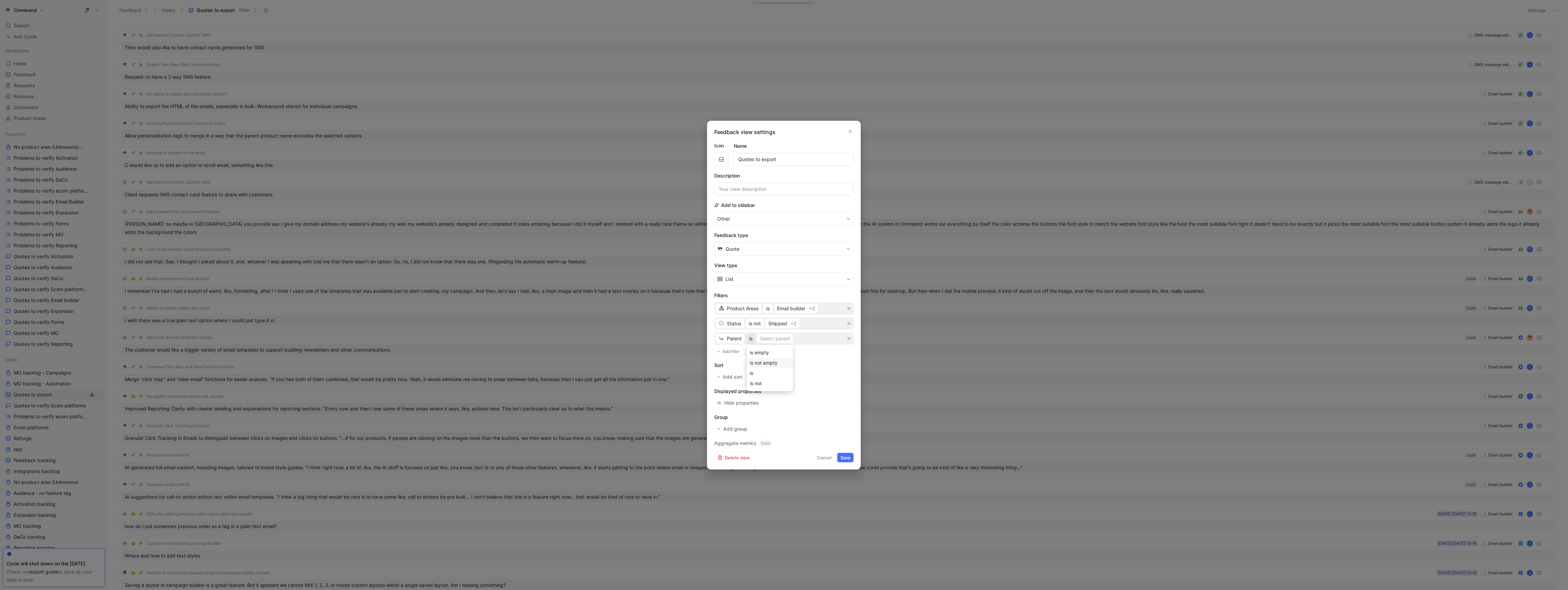
click at [758, 361] on span "is not empty" at bounding box center [763, 362] width 27 height 6
click at [847, 460] on button "Save" at bounding box center [846, 457] width 17 height 10
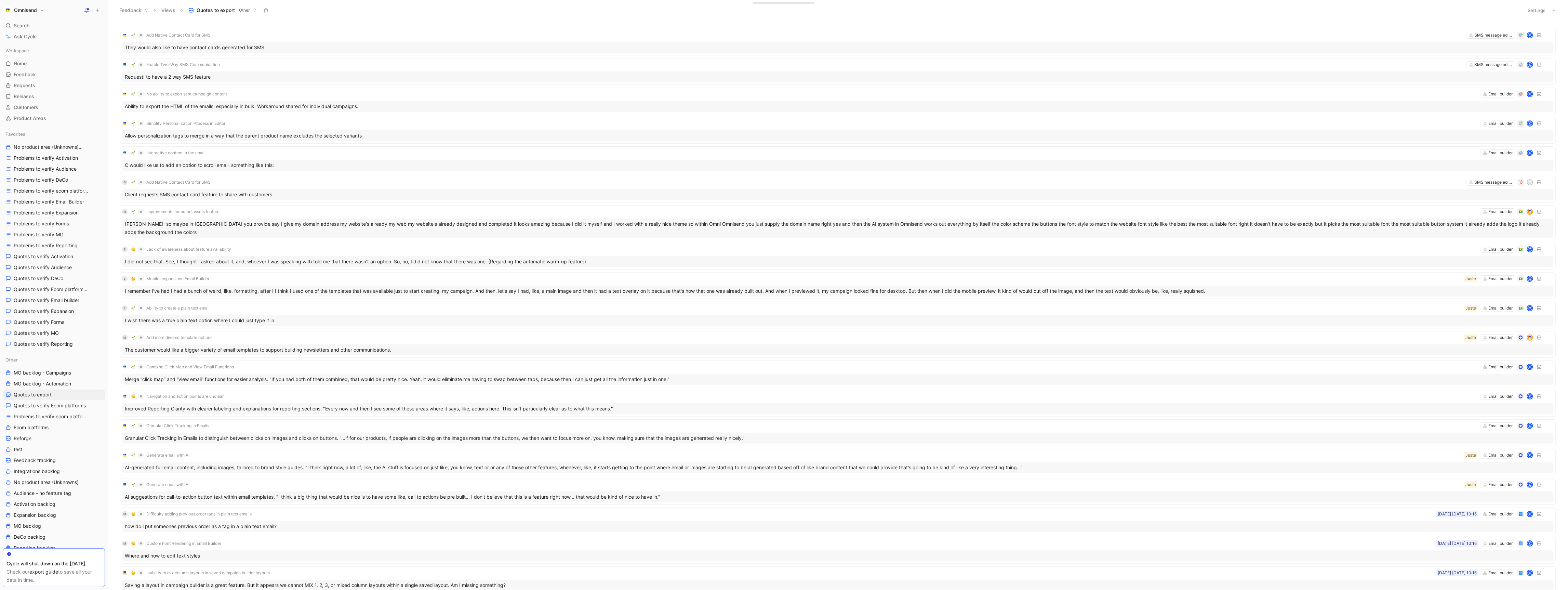
click at [1541, 14] on button "Settings" at bounding box center [1537, 11] width 24 height 10
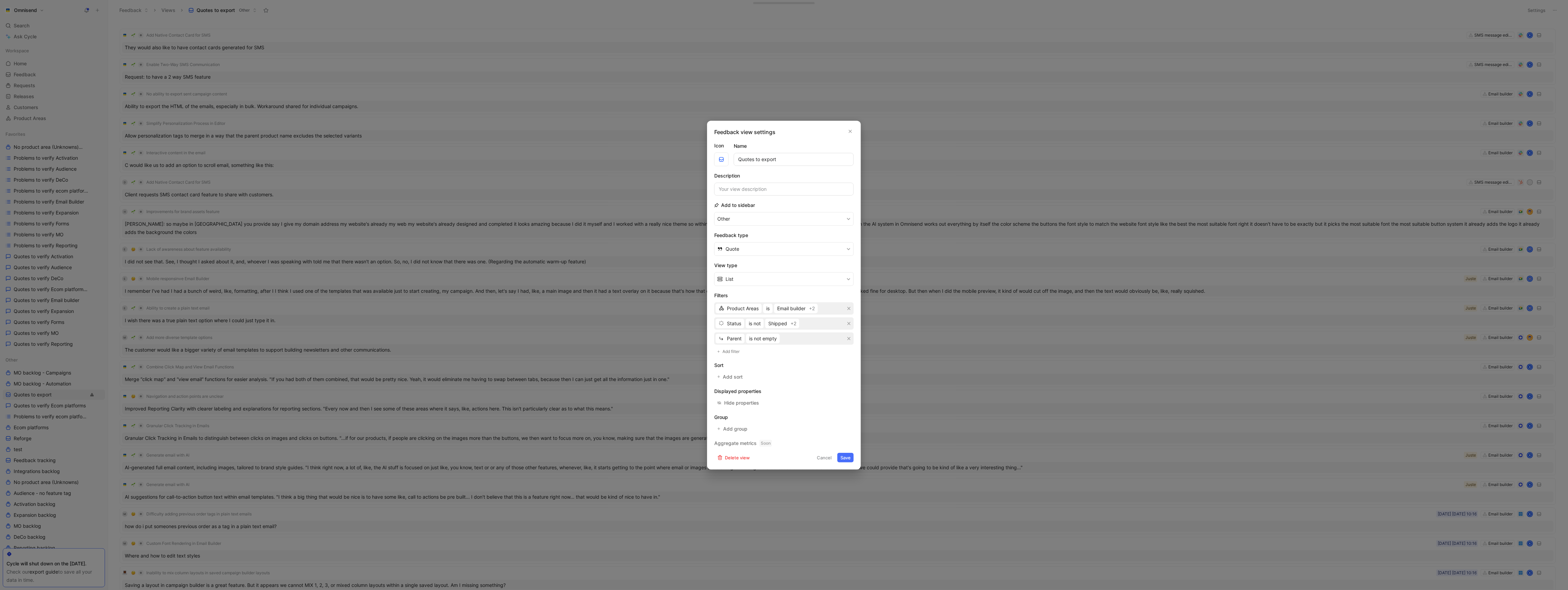
click at [1046, 144] on div at bounding box center [784, 295] width 1568 height 590
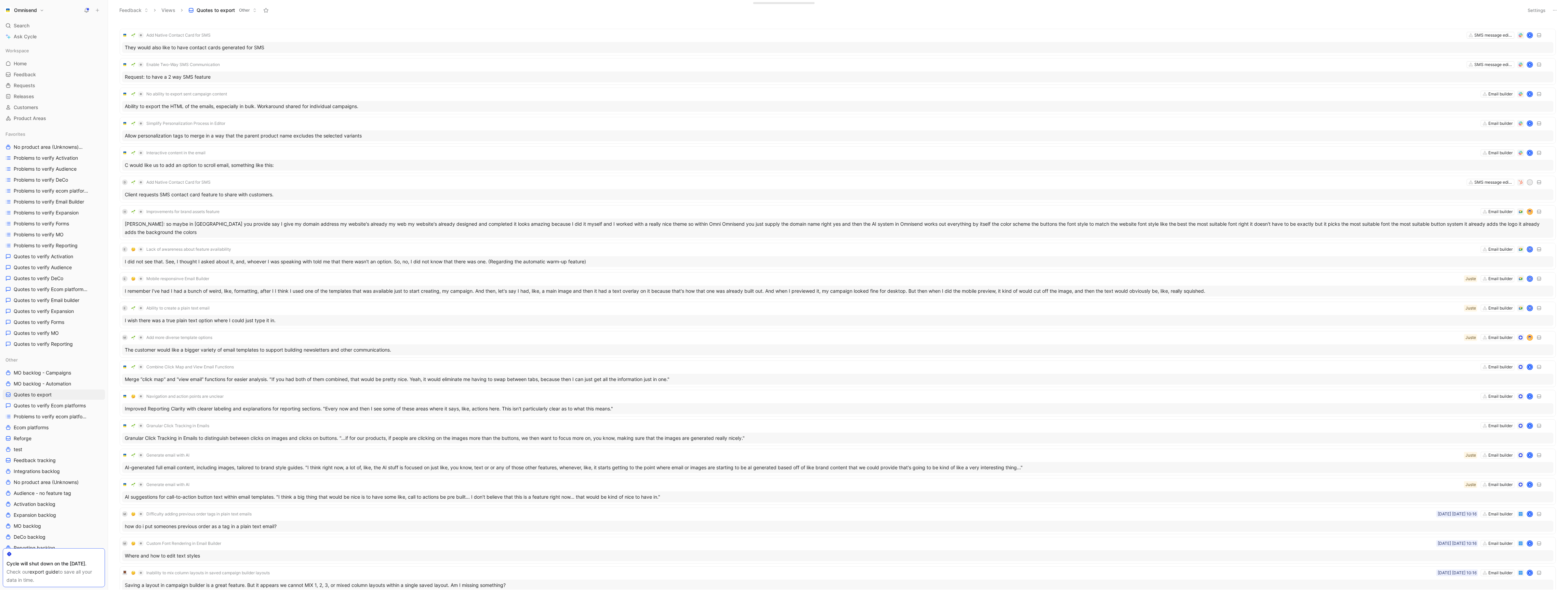
click at [1556, 13] on button at bounding box center [1555, 11] width 10 height 10
click at [1524, 38] on div "Export in CSV" at bounding box center [1532, 35] width 51 height 8
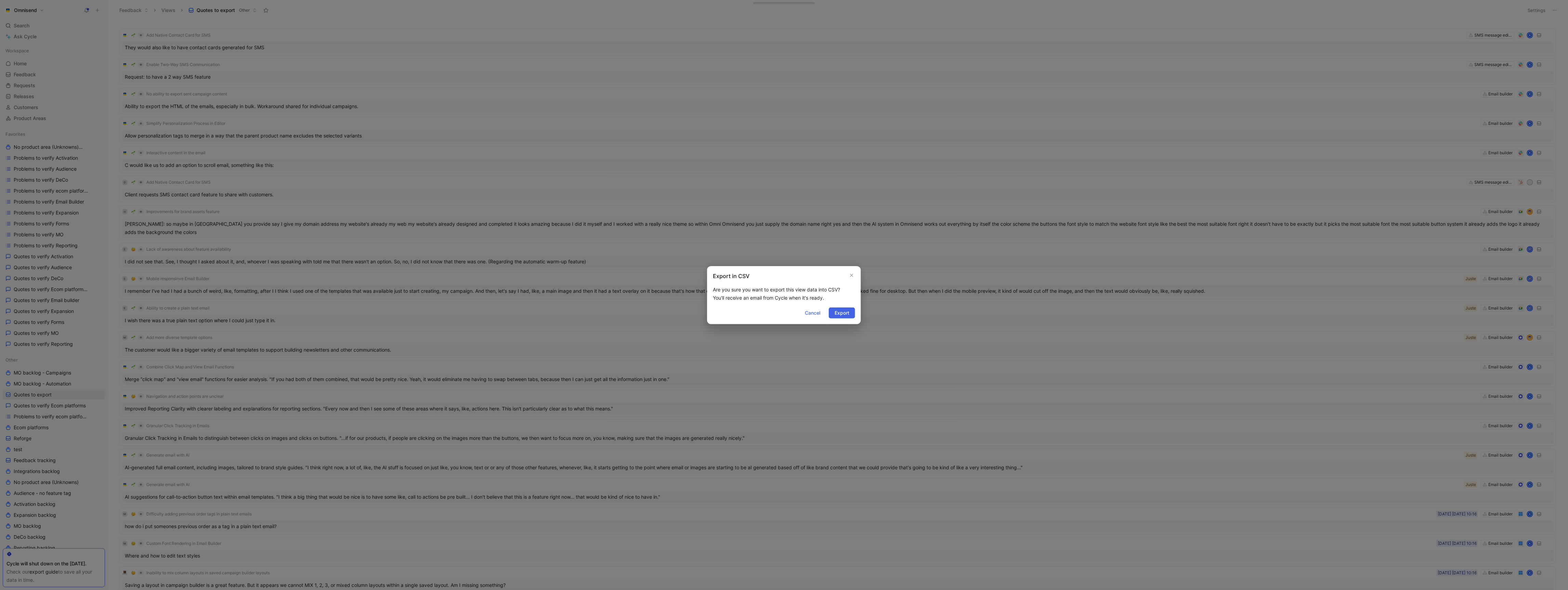
click at [839, 313] on span "Export" at bounding box center [842, 313] width 15 height 8
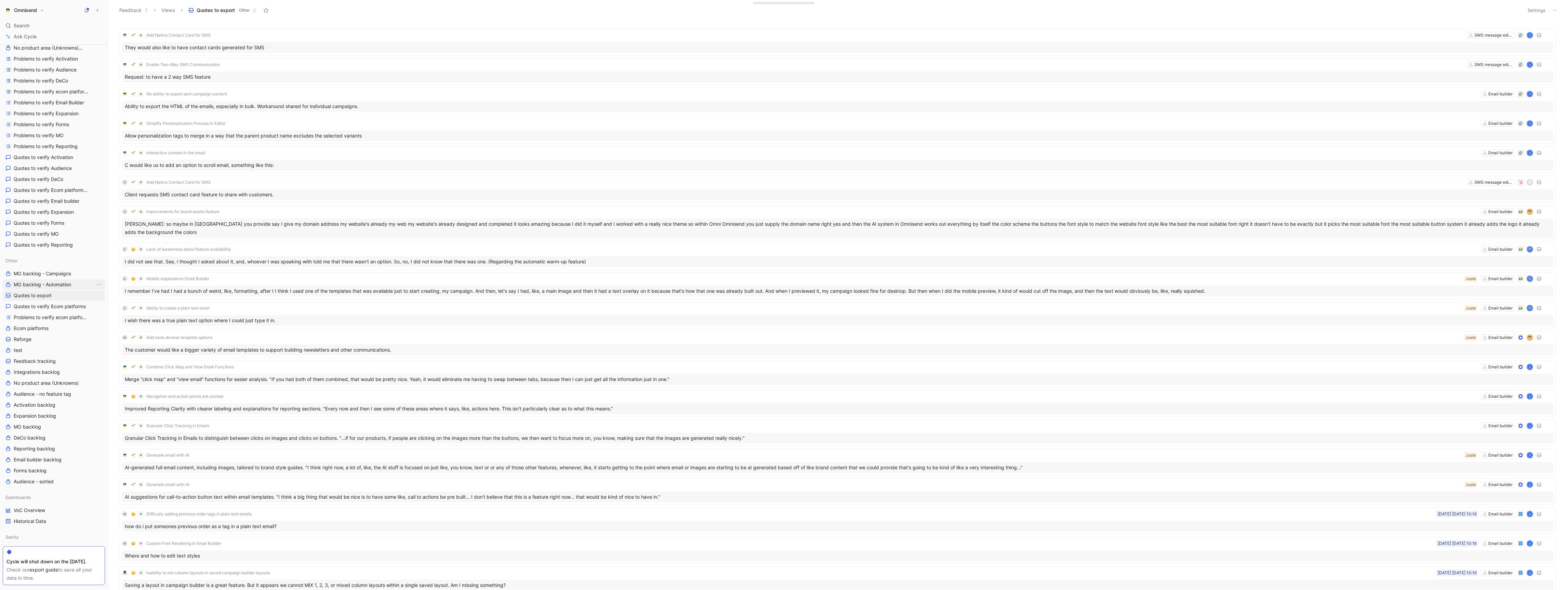
scroll to position [105, 0]
click at [52, 453] on span "Email builder backlog" at bounding box center [38, 453] width 48 height 7
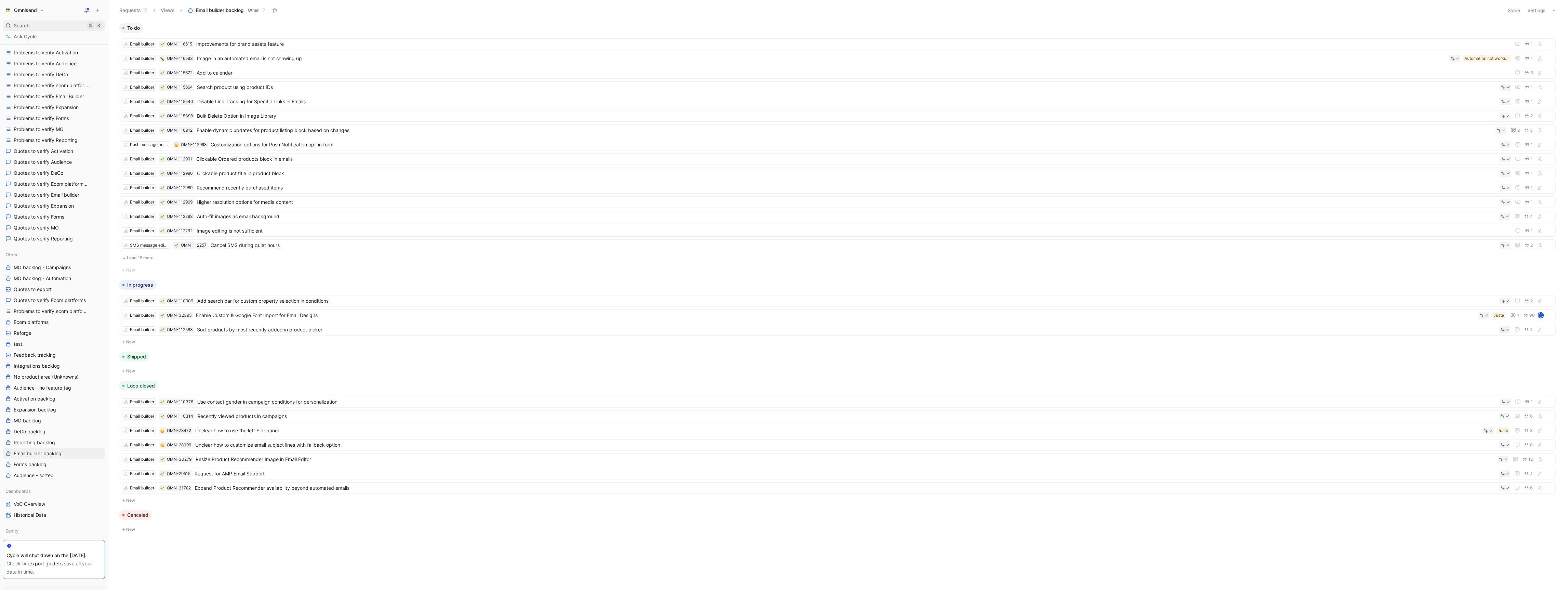
click at [39, 22] on div "Search ⌘ K" at bounding box center [53, 26] width 102 height 10
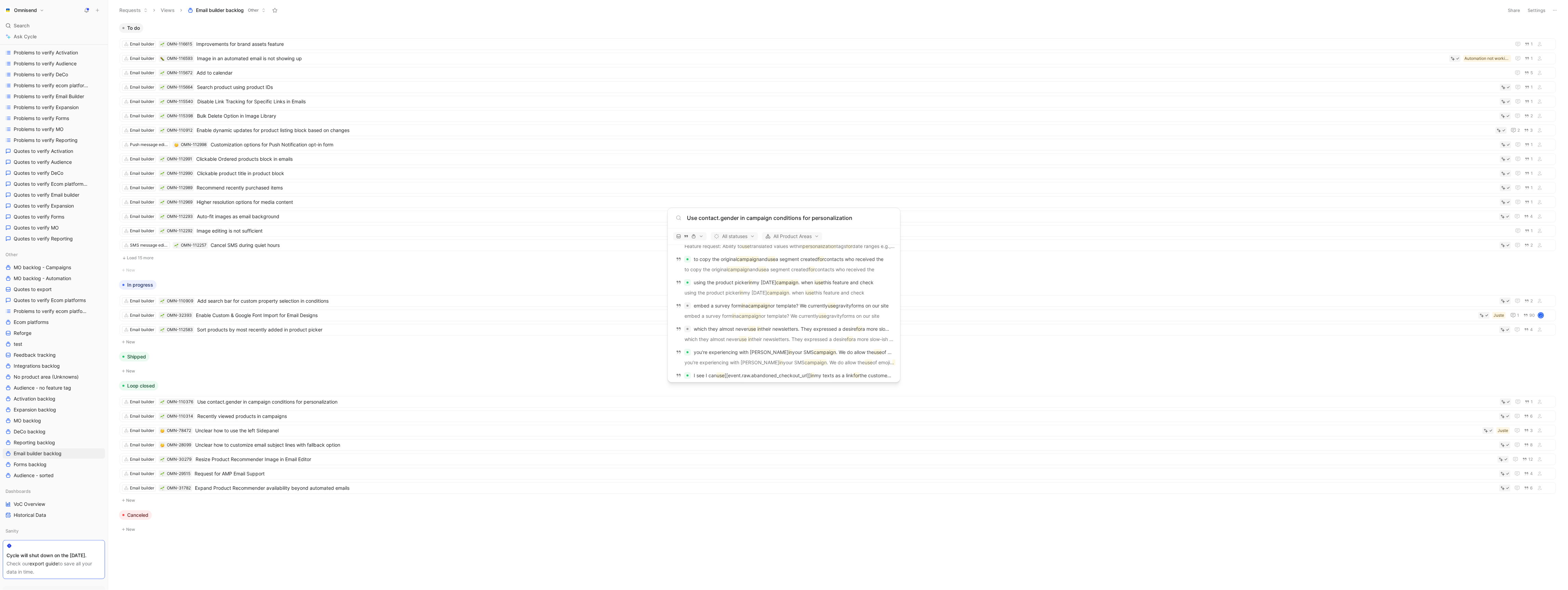
scroll to position [442, 0]
type input "Use contact.gender in campaign conditions for personalization"
click at [761, 375] on p "Use contact.gender in campaign conditions for personalization" at bounding box center [793, 370] width 140 height 8
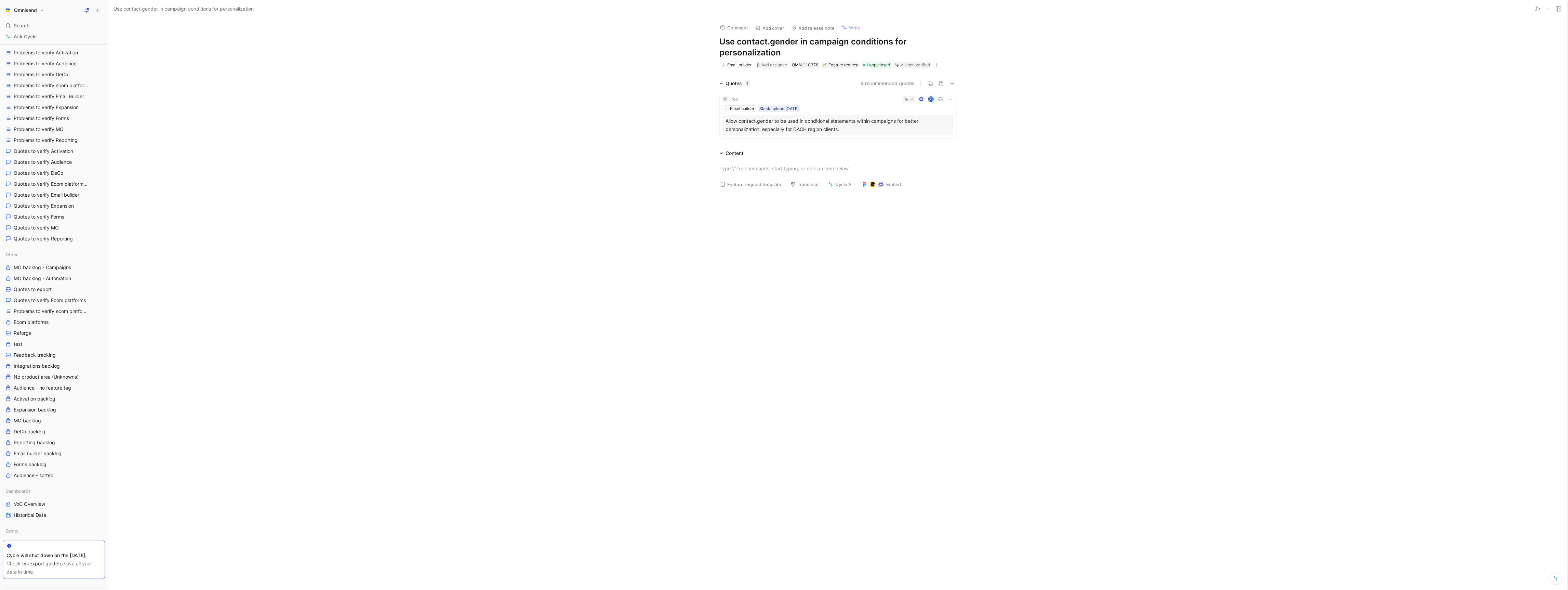
click at [854, 123] on div "Allow contact.gender to be used in conditional statements within campaigns for …" at bounding box center [837, 125] width 224 height 17
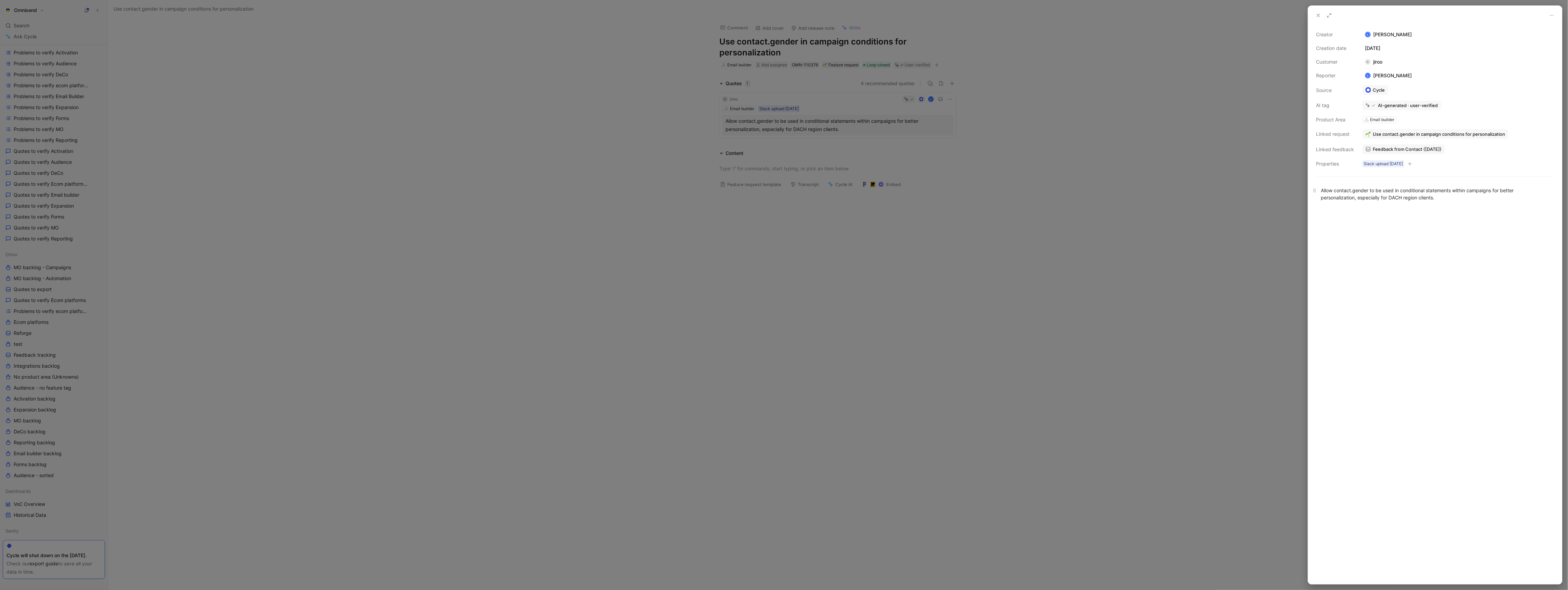
drag, startPoint x: 1320, startPoint y: 191, endPoint x: 1508, endPoint y: 198, distance: 188.1
click at [1508, 198] on p "Allow contact.gender to be used in conditional statements within campaigns for …" at bounding box center [1435, 194] width 254 height 18
copy div "Allow contact.gender to be used in conditional statements within campaigns for …"
click at [565, 255] on div at bounding box center [784, 295] width 1568 height 590
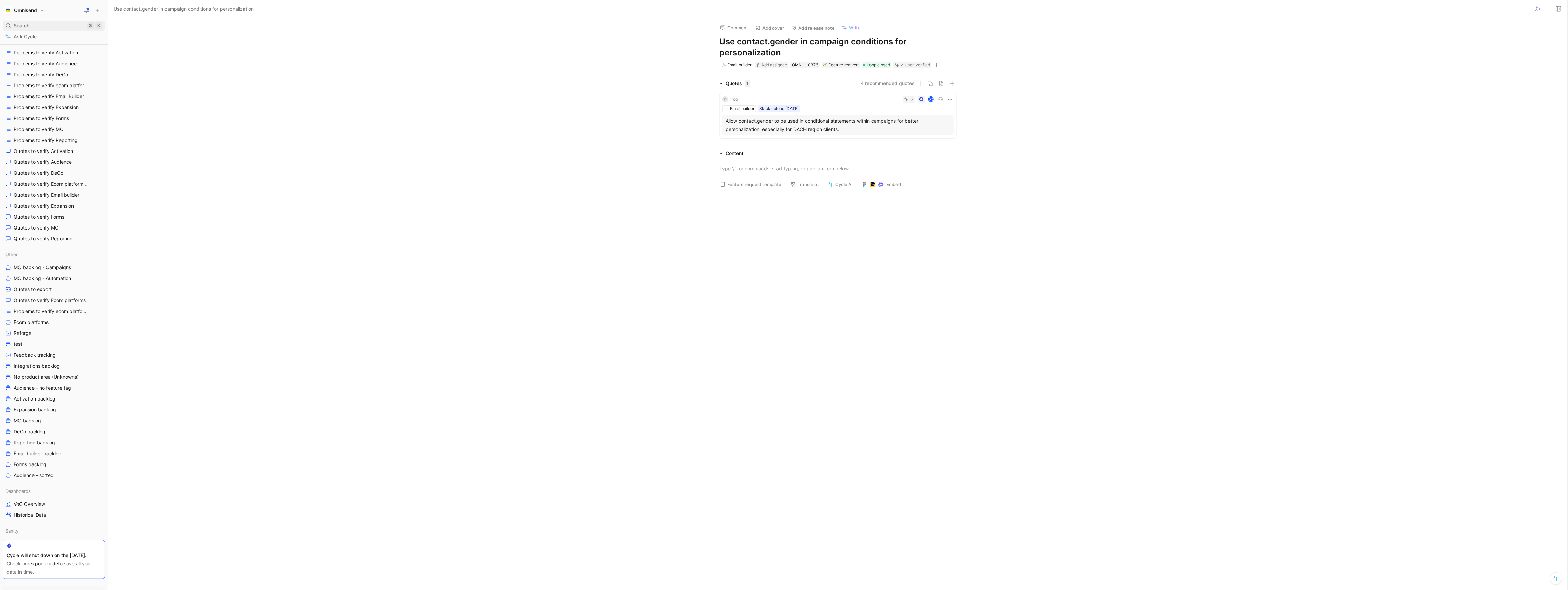
click at [33, 22] on div "Search ⌘ K" at bounding box center [53, 26] width 102 height 10
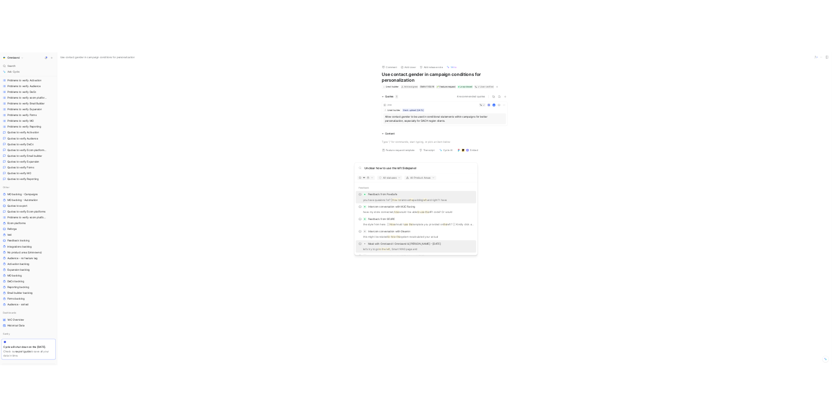
scroll to position [529, 0]
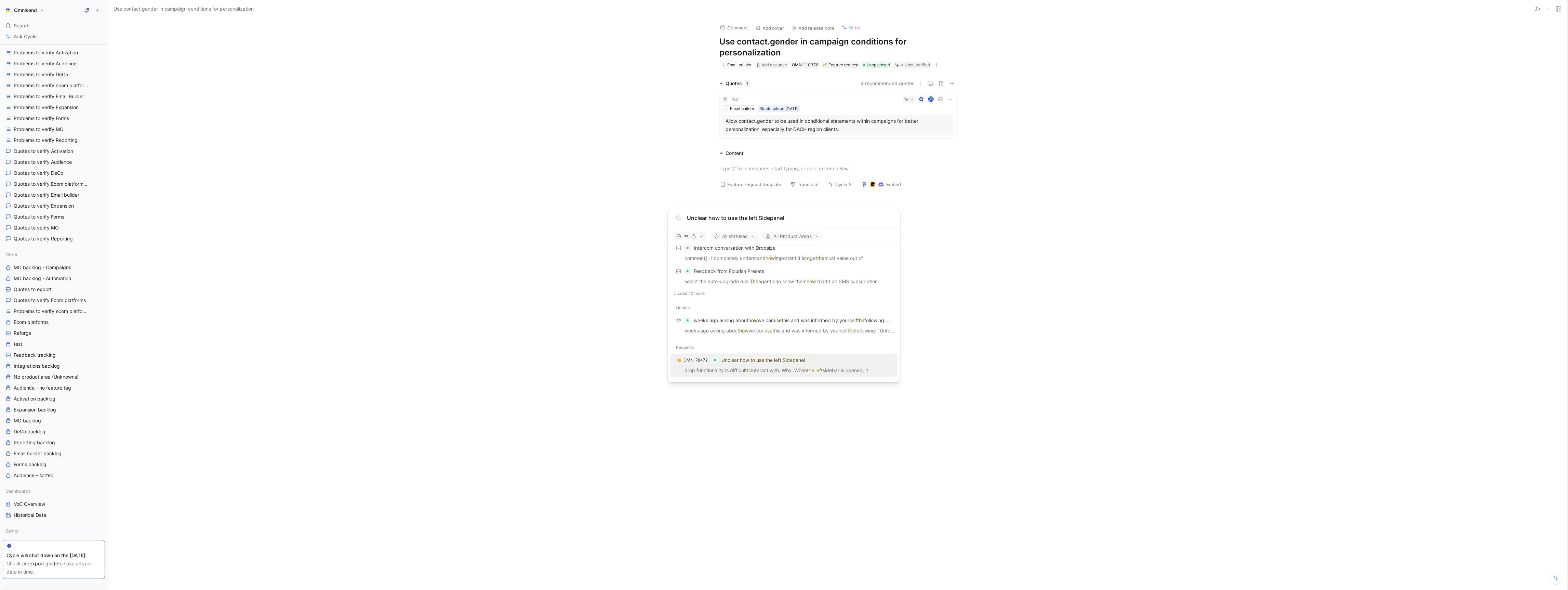
type input "Unclear how to use the left Sidepanel"
click at [763, 365] on div "OMN-78472 Unclear how to use the left Sidepanel" at bounding box center [784, 360] width 223 height 12
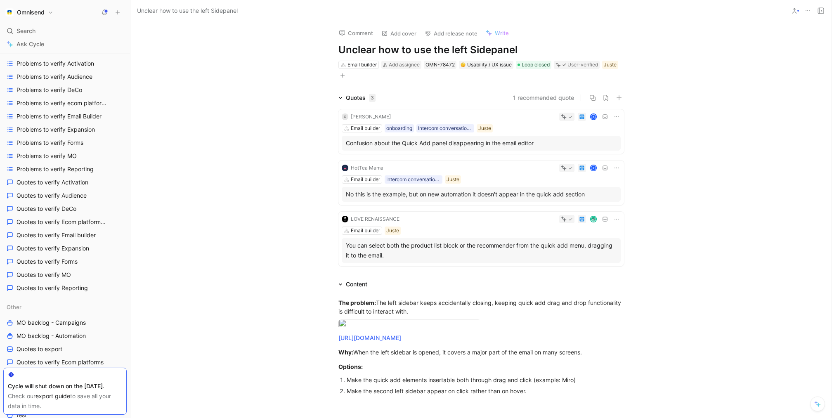
scroll to position [127, 0]
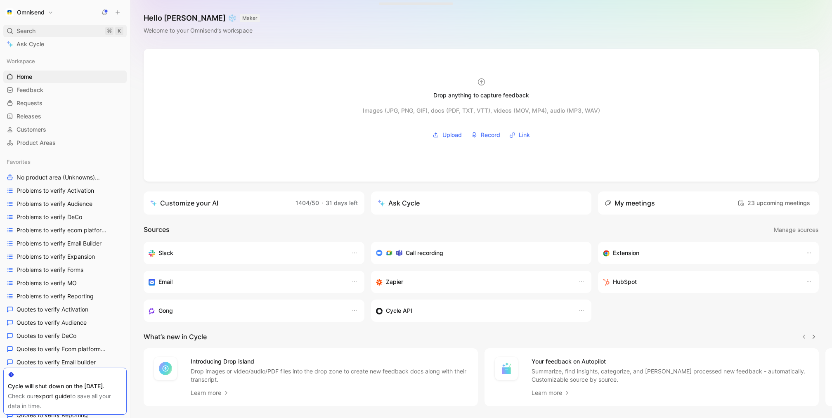
click at [27, 35] on span "Search" at bounding box center [26, 31] width 19 height 10
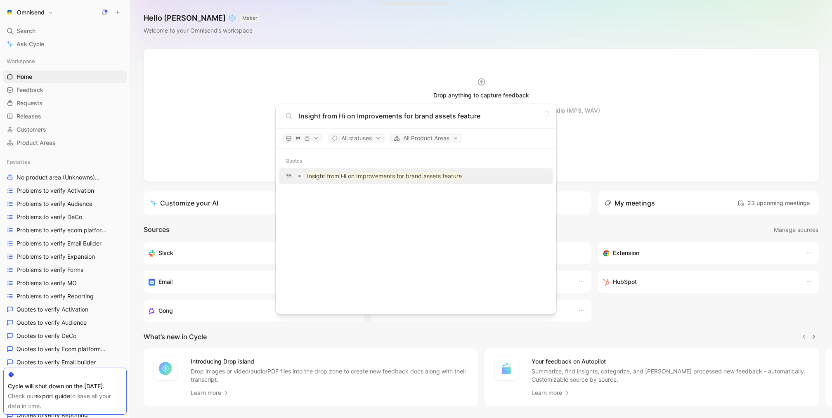
type input "Insight from Hi on Improvements for brand assets feature"
click at [370, 183] on div "Insight from Hi on Improvements for brand assets feature" at bounding box center [415, 176] width 269 height 15
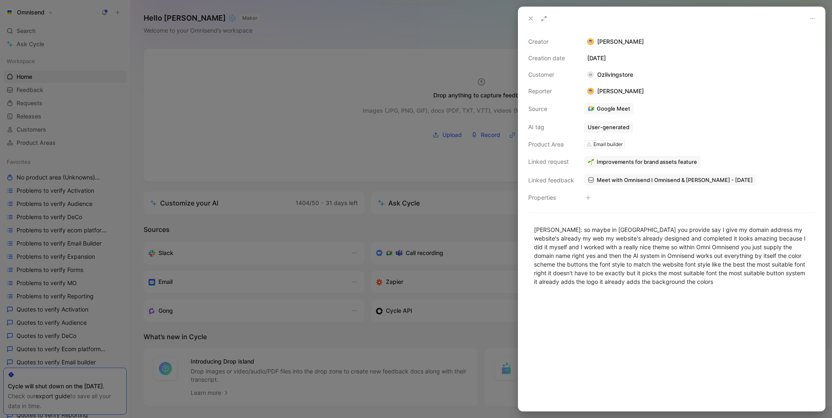
click at [641, 165] on button "Improvements for brand assets feature" at bounding box center [642, 162] width 117 height 12
click at [699, 138] on div "Meet with Omnisend I Omnisend & [PERSON_NAME] - [DATE]" at bounding box center [661, 143] width 148 height 20
click at [680, 176] on span "Meet with Omnisend I Omnisend & [PERSON_NAME] - [DATE]" at bounding box center [675, 179] width 156 height 7
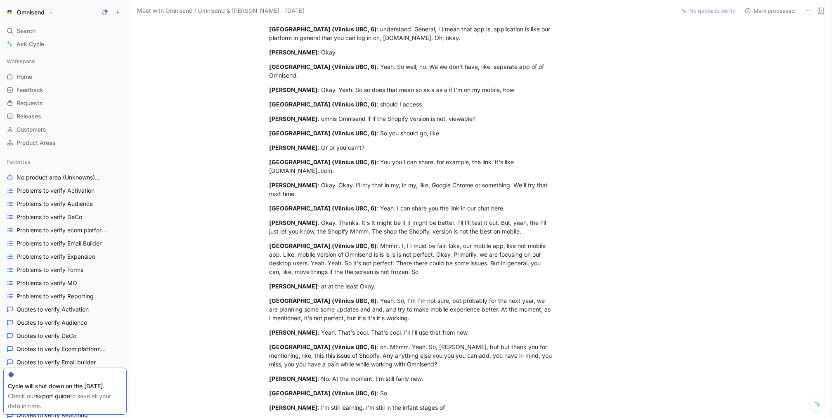
scroll to position [2867, 0]
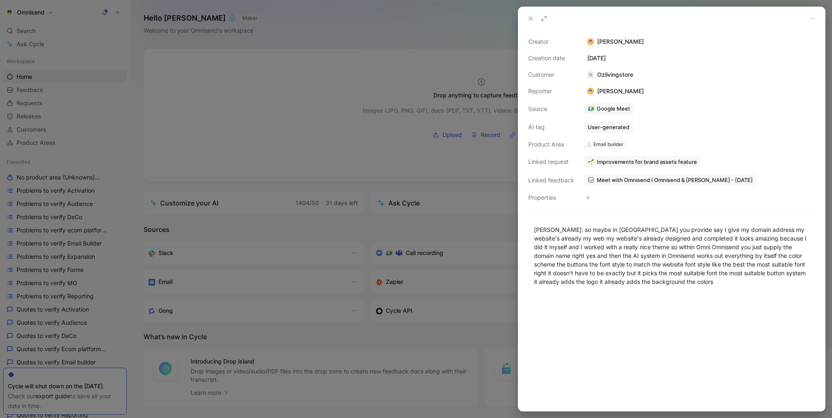
click at [664, 293] on div "[PERSON_NAME]: so maybe in [GEOGRAPHIC_DATA] you provide say I give my domain a…" at bounding box center [671, 255] width 307 height 79
click at [690, 163] on span "Improvements for brand assets feature" at bounding box center [647, 161] width 100 height 7
click at [595, 143] on button "Open" at bounding box center [601, 145] width 30 height 12
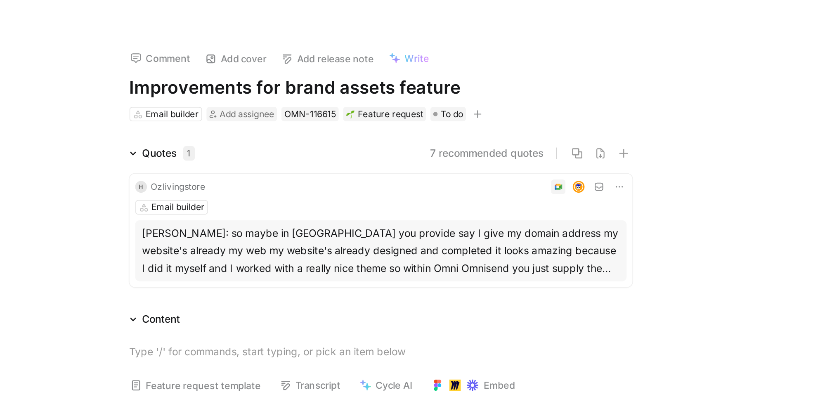
drag, startPoint x: 384, startPoint y: 131, endPoint x: 506, endPoint y: 134, distance: 121.8
click at [506, 134] on div "[PERSON_NAME]: so maybe in [GEOGRAPHIC_DATA] you provide say I give my domain a…" at bounding box center [481, 143] width 271 height 30
copy div "so maybe in Omnisend you provide say I give"
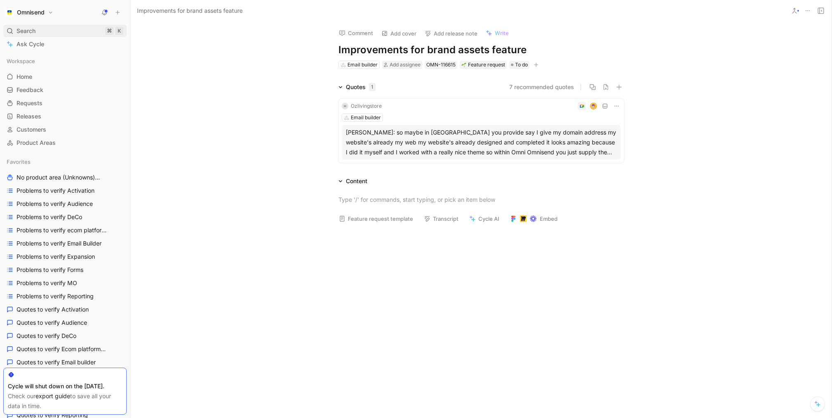
click at [26, 29] on span "Search" at bounding box center [26, 31] width 19 height 10
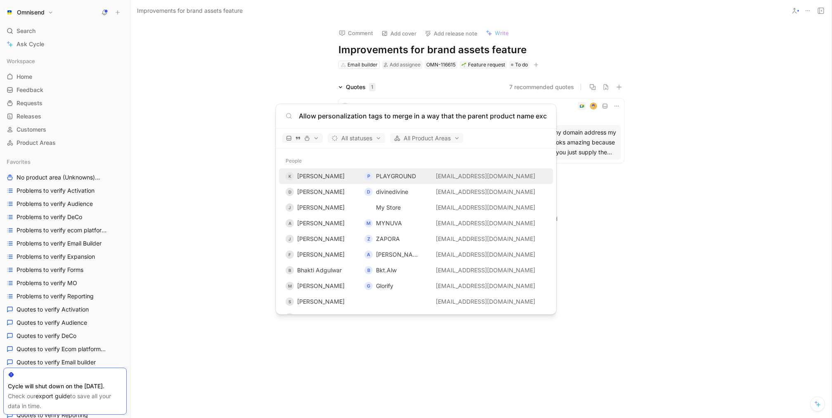
scroll to position [0, 85]
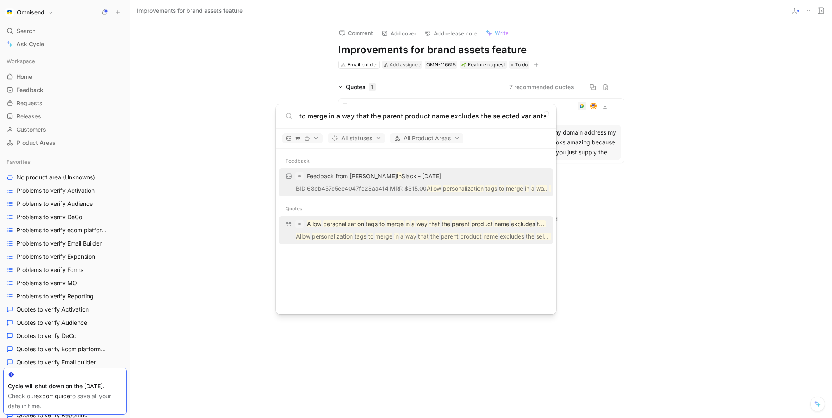
type input "Allow personalization tags to merge in a way that the parent product name exclu…"
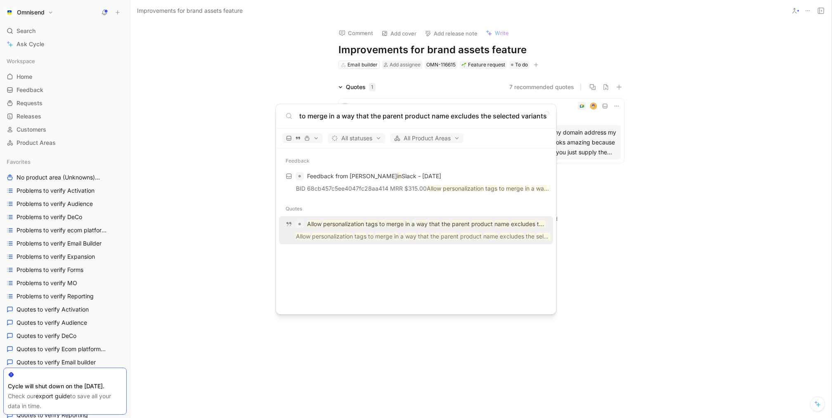
scroll to position [0, 0]
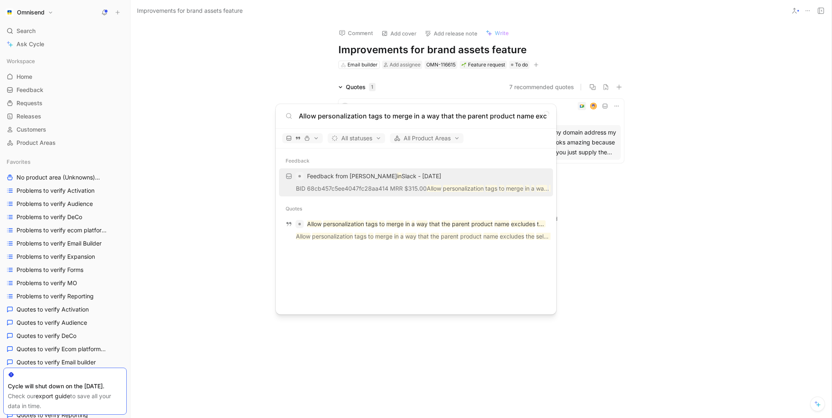
click at [400, 180] on p "Feedback from Kayque Caramaschi Silverio in Slack - 10/13/2025" at bounding box center [374, 176] width 134 height 10
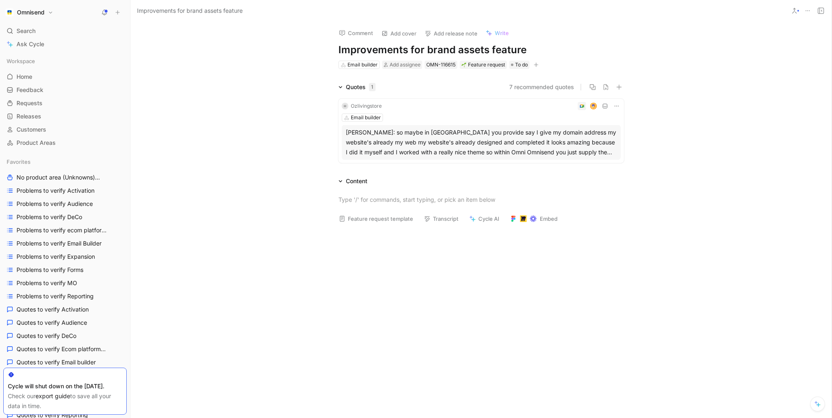
click at [503, 148] on div "[PERSON_NAME]: so maybe in [GEOGRAPHIC_DATA] you provide say I give my domain a…" at bounding box center [481, 143] width 271 height 30
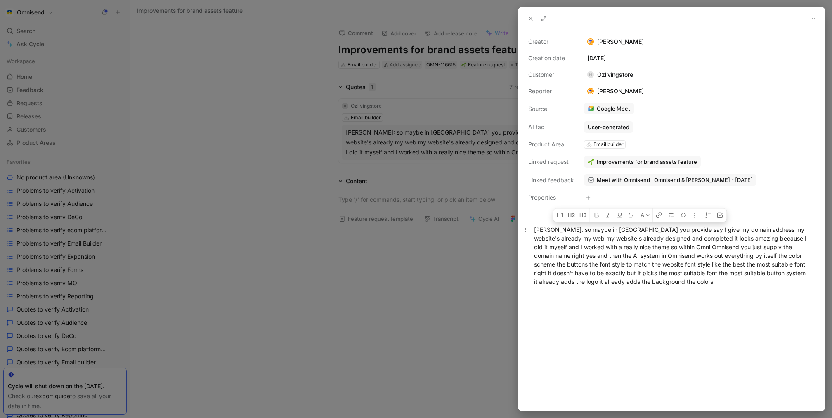
drag, startPoint x: 572, startPoint y: 229, endPoint x: 744, endPoint y: 283, distance: 179.9
click at [744, 283] on div "[PERSON_NAME]: so maybe in [GEOGRAPHIC_DATA] you provide say I give my domain a…" at bounding box center [671, 255] width 275 height 61
click at [437, 305] on div at bounding box center [416, 209] width 832 height 418
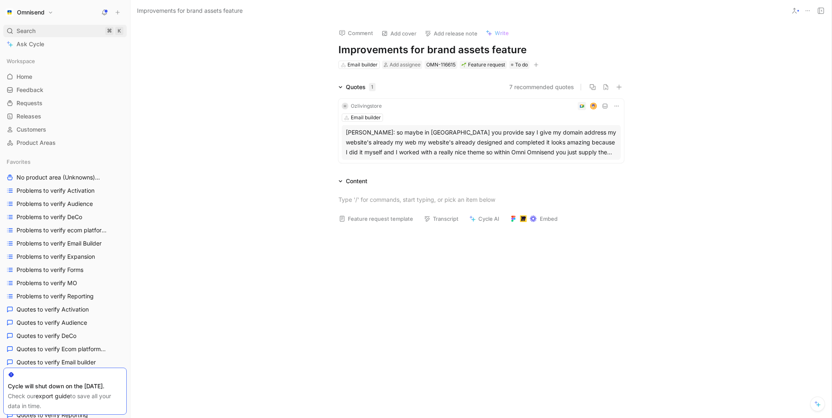
click at [43, 33] on div "Search ⌘ K" at bounding box center [64, 31] width 123 height 12
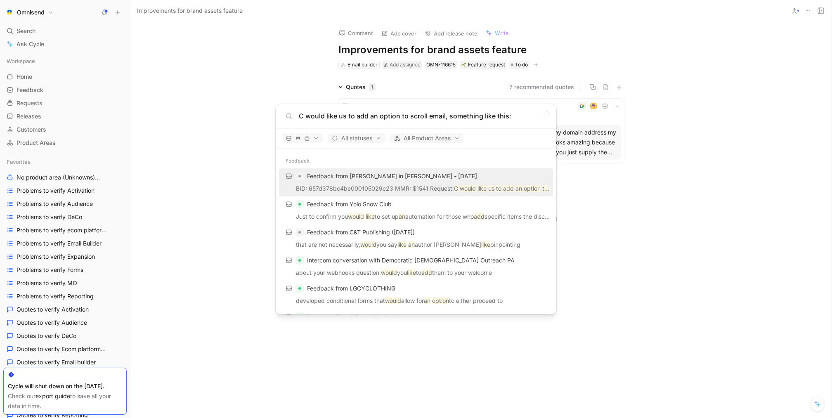
type input "C would like us to add an option to scroll email, something like this:"
click at [353, 115] on input "C would like us to add an option to scroll email, something like this:" at bounding box center [423, 116] width 248 height 10
click at [421, 192] on p "BID: 657d378bc4be000105029c23 MMR: $1541 Request: C would like us to add an opt…" at bounding box center [415, 190] width 269 height 12
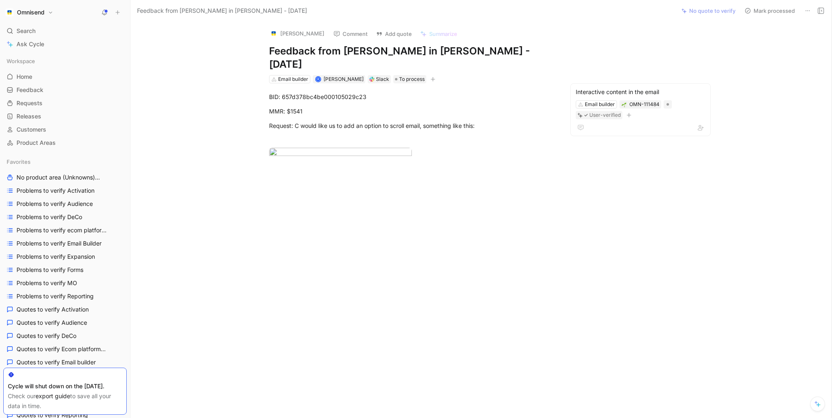
drag, startPoint x: 378, startPoint y: 79, endPoint x: 180, endPoint y: 79, distance: 198.9
click at [180, 83] on div "BID: 657d378bc4be000105029c23 MMR: $1541 Request: C would like us to add an opt…" at bounding box center [412, 131] width 528 height 97
drag, startPoint x: 371, startPoint y: 83, endPoint x: 281, endPoint y: 85, distance: 89.2
click at [281, 92] on div "BID: 657d378bc4be000105029c23" at bounding box center [412, 96] width 286 height 9
copy div "657d378bc4be000105029c23"
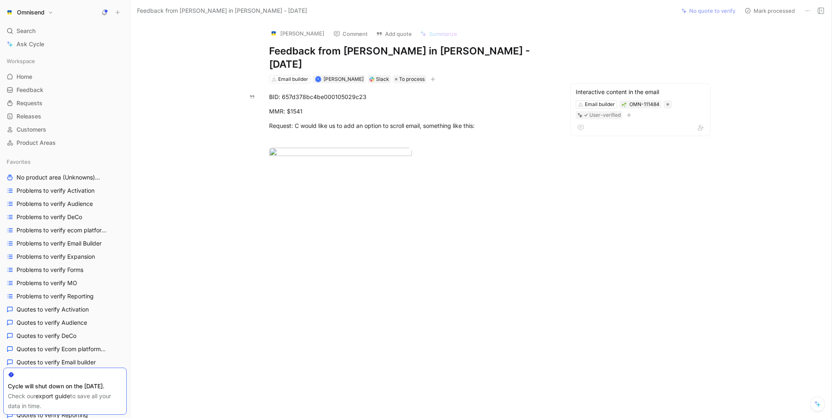
click at [293, 33] on button "Baarath Rajaratnam" at bounding box center [297, 33] width 62 height 12
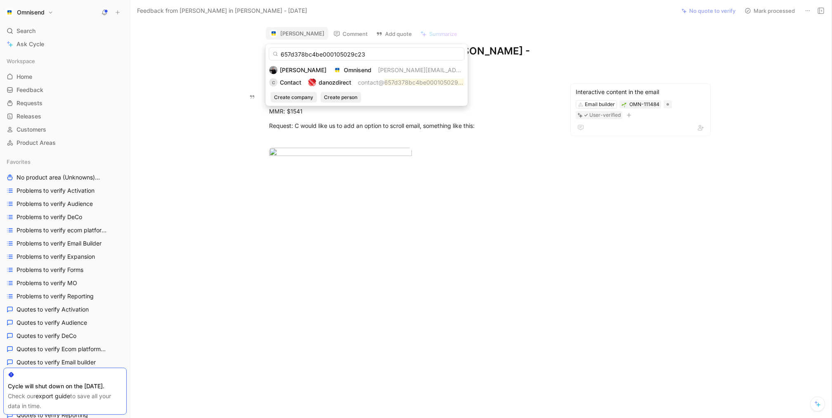
type input "657d378bc4be000105029c23"
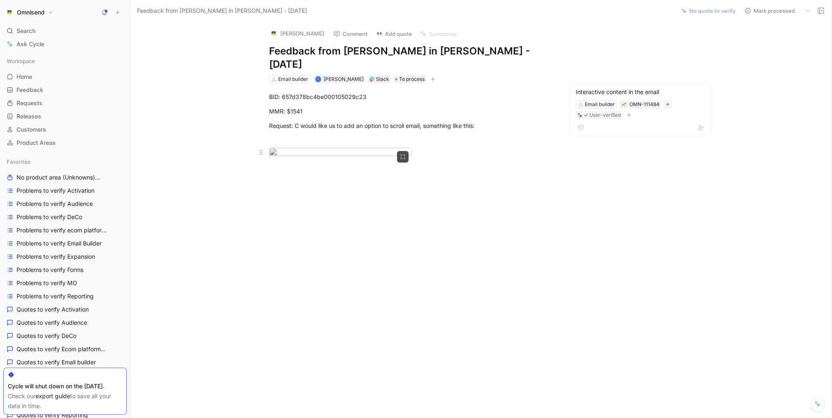
click at [524, 159] on div at bounding box center [412, 153] width 286 height 11
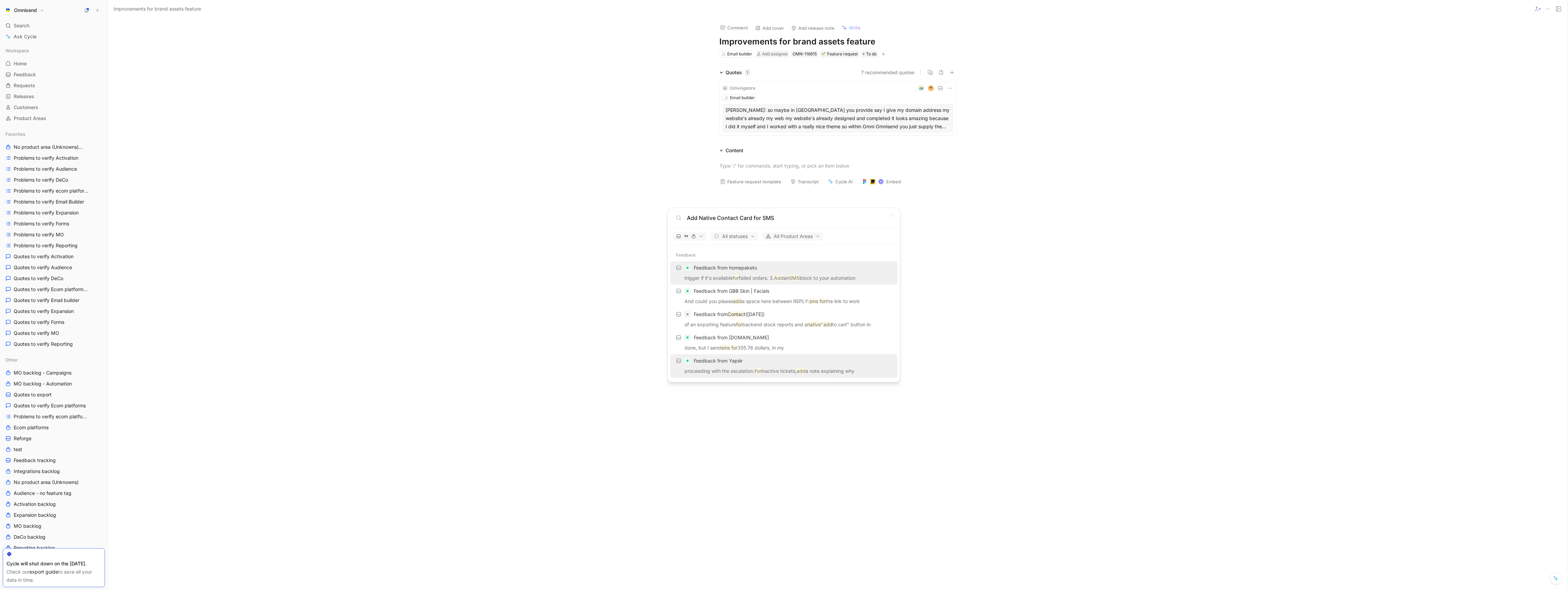
scroll to position [30, 0]
type input "Add Native Contact Card for SMS"
click at [756, 366] on p "Feature request: Add native support for displaying product reviews or star rati…" at bounding box center [792, 370] width 198 height 8
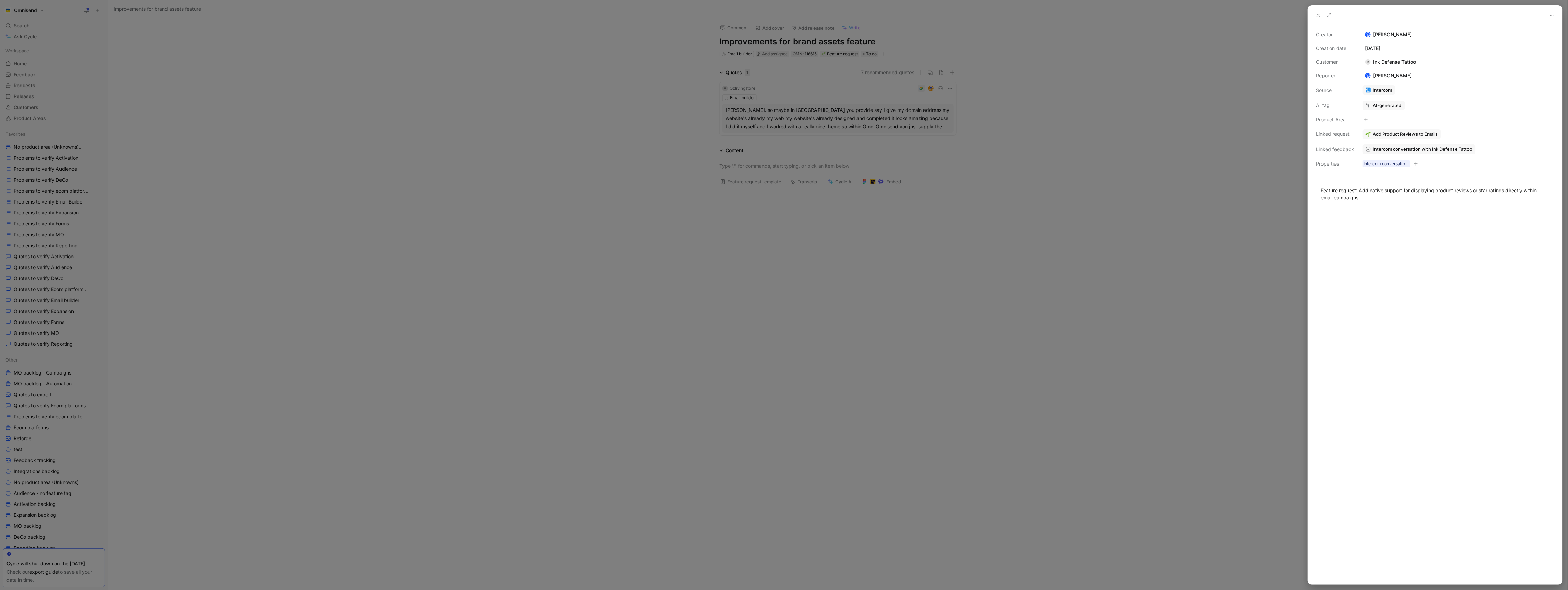
click at [1080, 428] on div at bounding box center [784, 295] width 1568 height 590
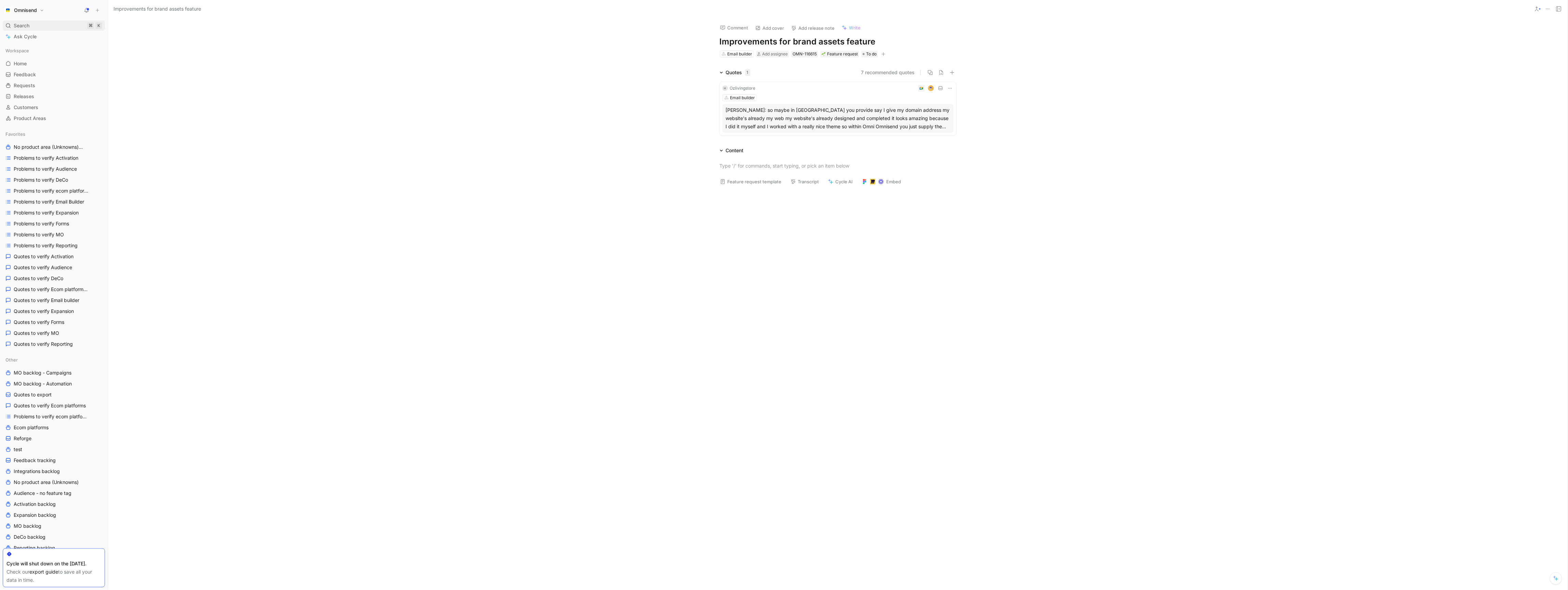
click at [36, 24] on div "Search ⌘ K" at bounding box center [53, 26] width 102 height 10
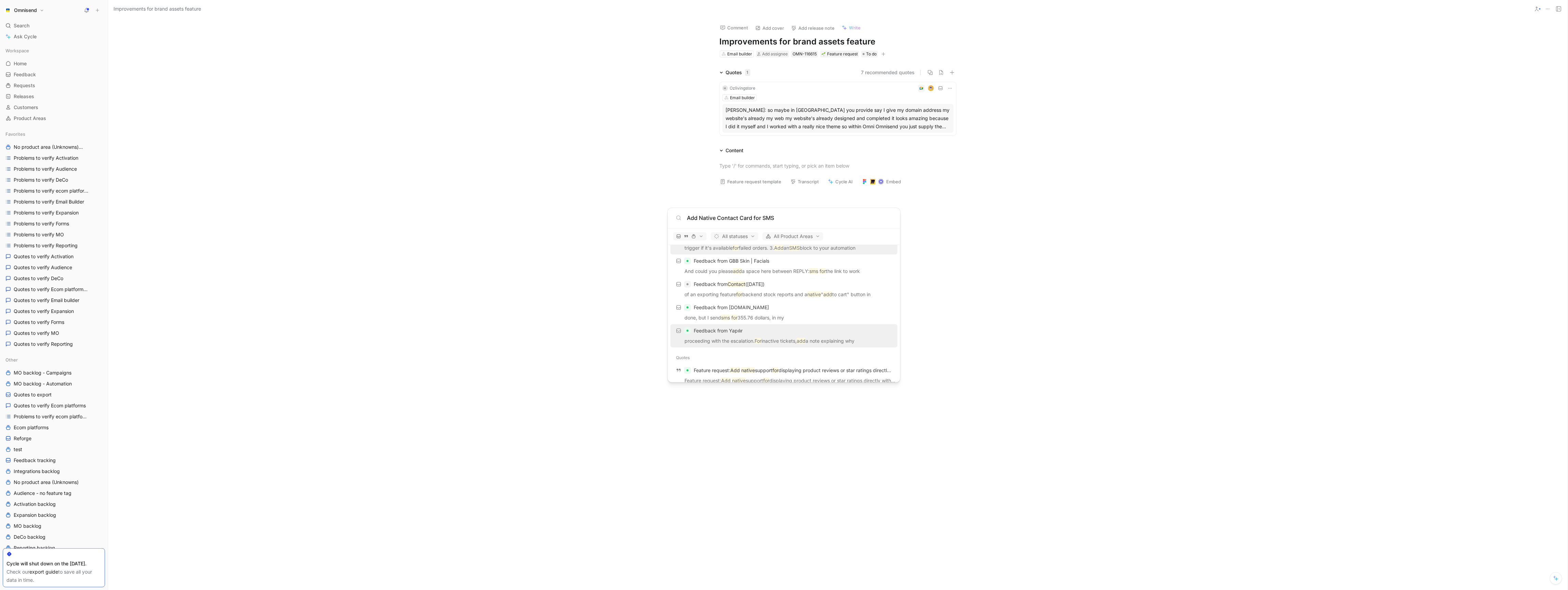
scroll to position [139, 0]
type input "Add Native Contact Card for SMS"
click at [767, 366] on p "Add Native Contact Card for SMS" at bounding box center [761, 370] width 76 height 8
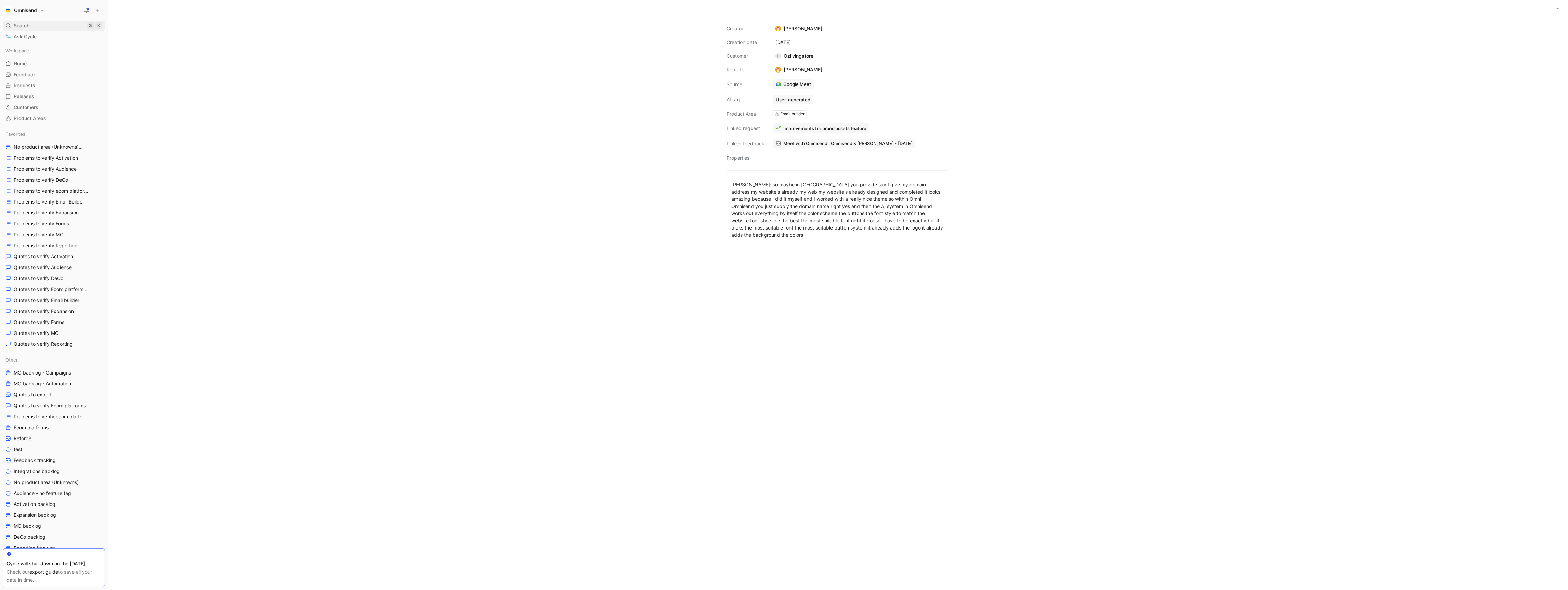
click at [42, 25] on div "Search ⌘ K" at bounding box center [53, 26] width 102 height 10
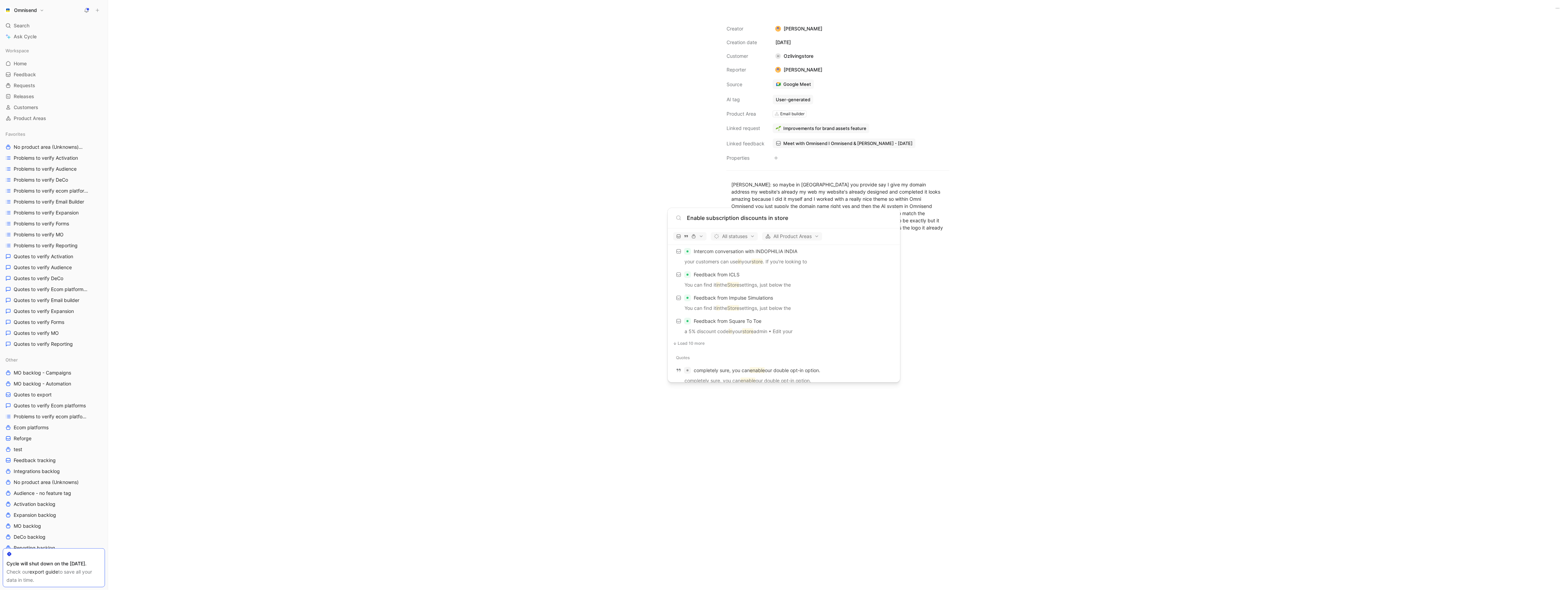
scroll to position [428, 0]
type input "Enable subscription discounts in store"
click at [770, 370] on mark "discounts" at bounding box center [779, 370] width 22 height 6
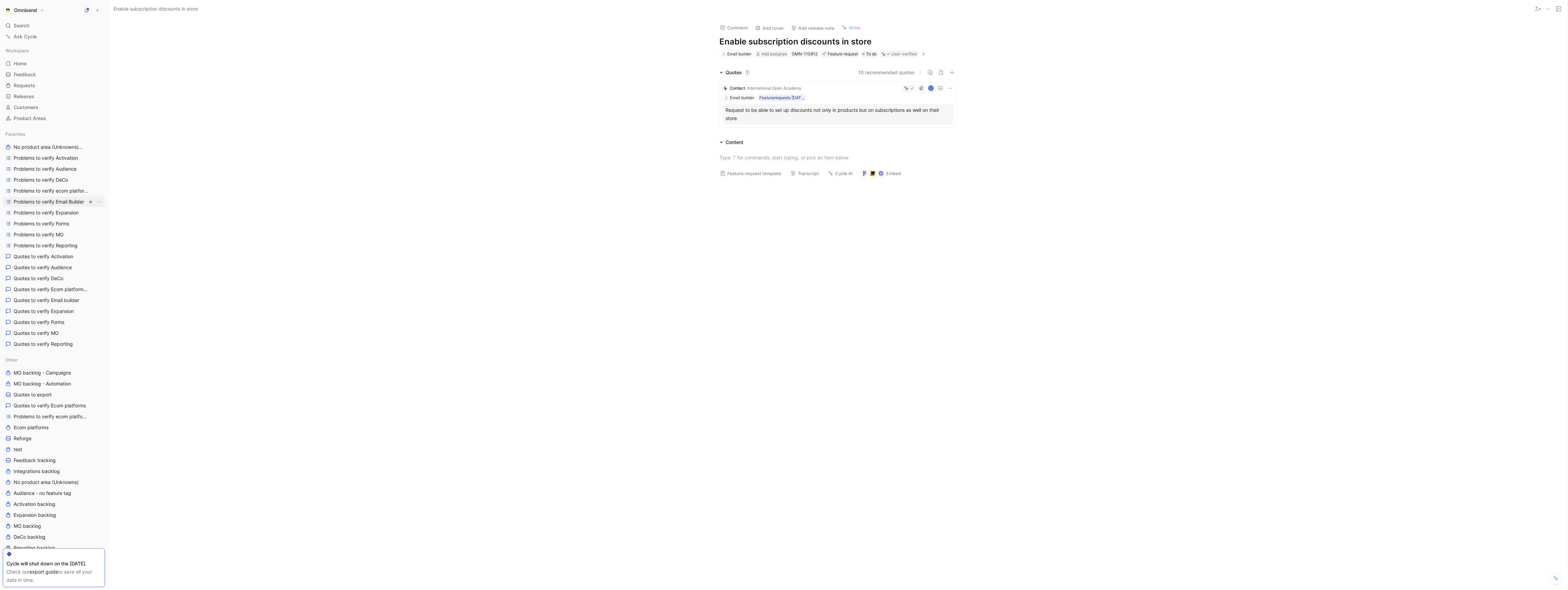
click at [63, 204] on span "Problems to verify Email Builder" at bounding box center [49, 201] width 70 height 7
